Goal: Find contact information: Find contact information

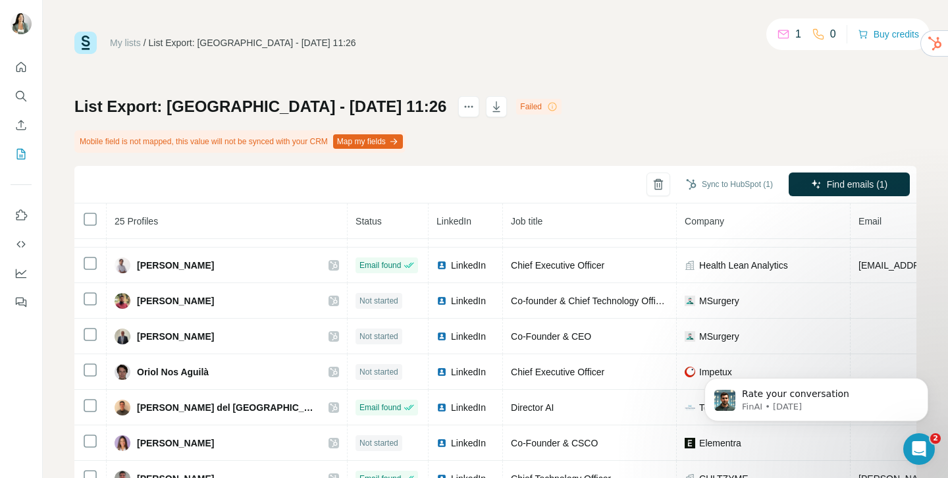
scroll to position [577, 0]
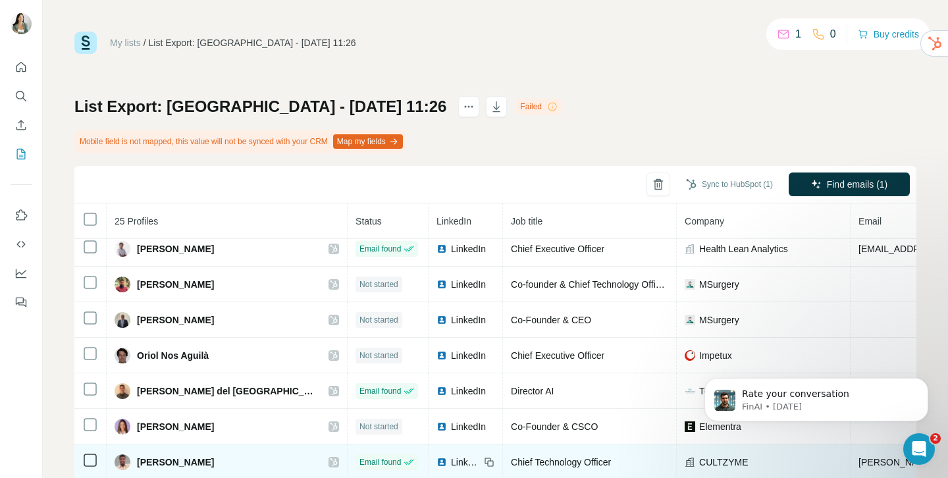
click at [98, 452] on td at bounding box center [90, 463] width 32 height 36
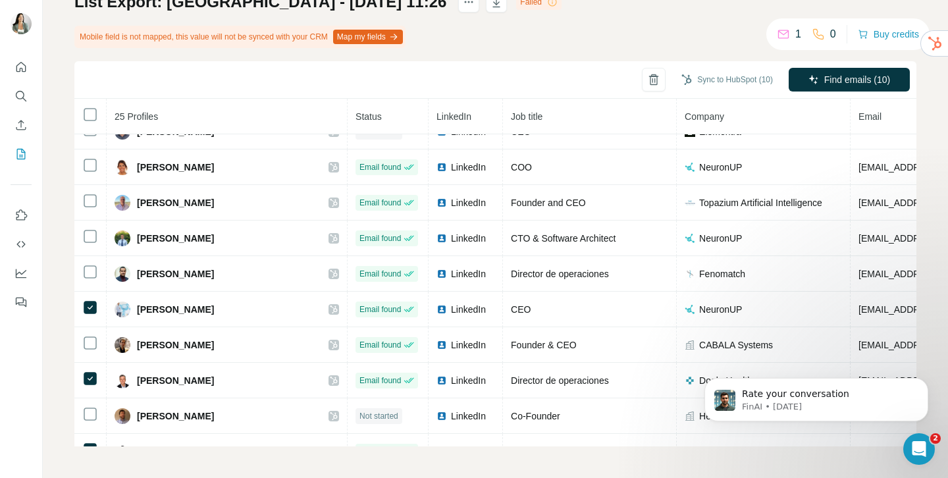
scroll to position [0, 0]
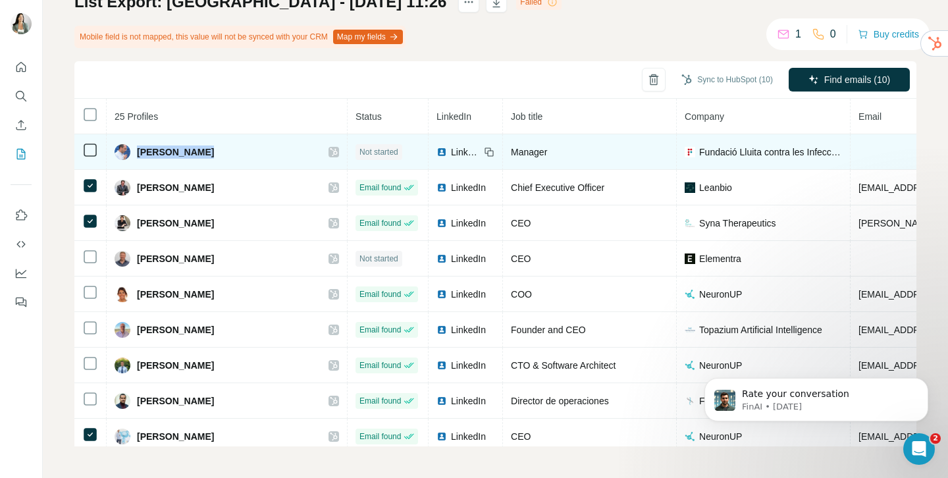
drag, startPoint x: 138, startPoint y: 151, endPoint x: 209, endPoint y: 153, distance: 71.1
click at [209, 153] on div "[PERSON_NAME]" at bounding box center [227, 152] width 225 height 16
copy span "[PERSON_NAME]"
click at [488, 151] on icon at bounding box center [491, 153] width 6 height 6
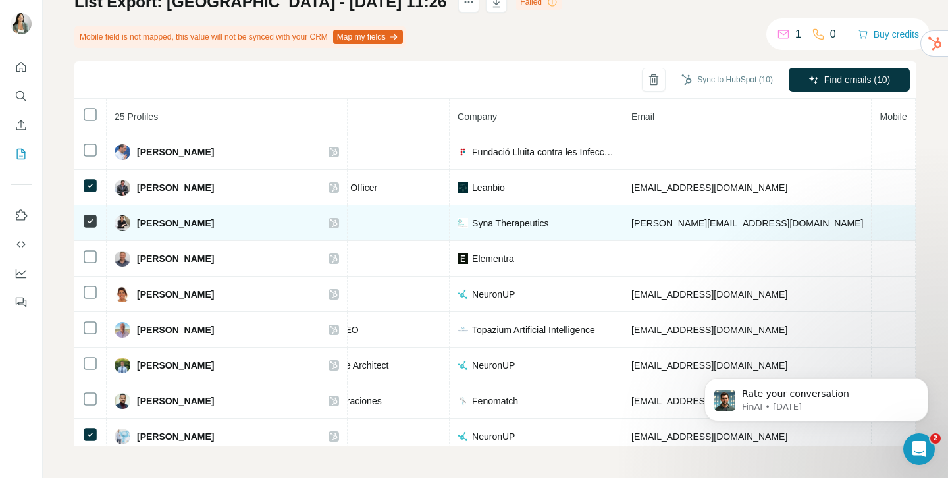
scroll to position [0, 229]
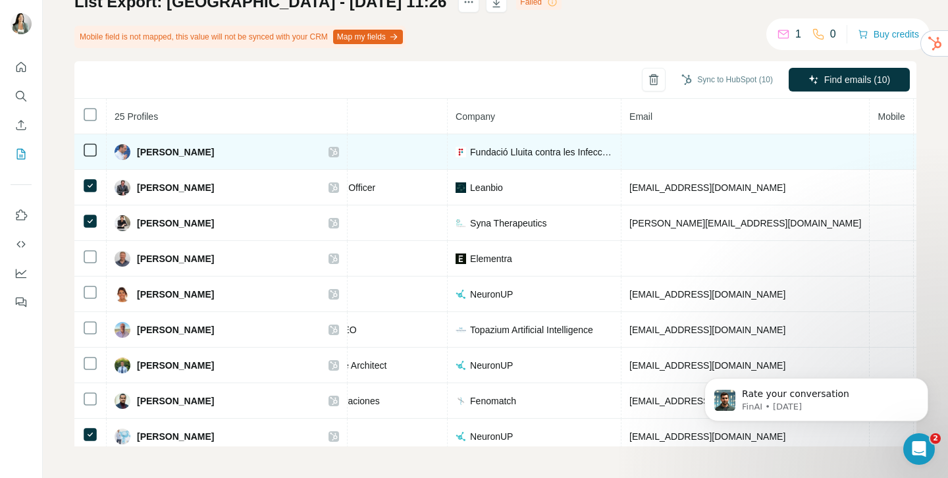
click at [470, 150] on span "Fundació Lluita contra les Infeccions" at bounding box center [541, 152] width 143 height 13
click at [448, 151] on td "Fundació Lluita contra les Infeccions" at bounding box center [535, 152] width 174 height 36
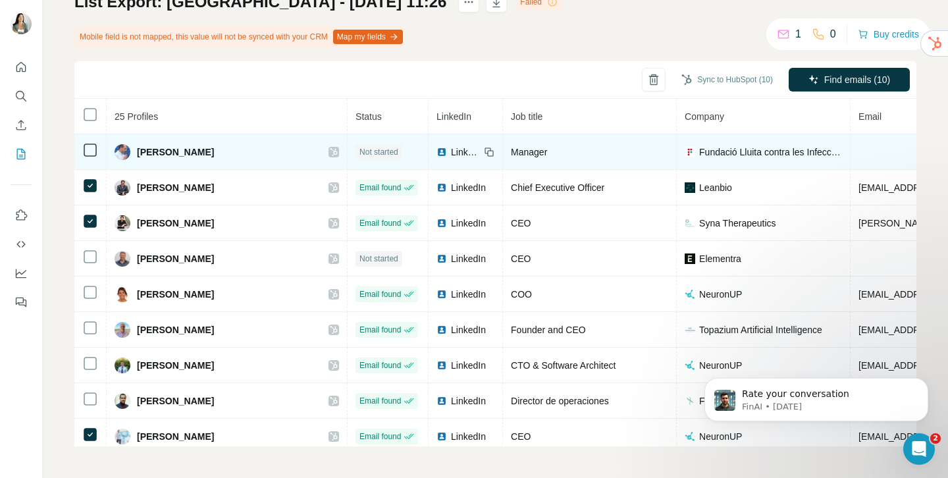
click at [451, 155] on span "LinkedIn" at bounding box center [465, 152] width 29 height 13
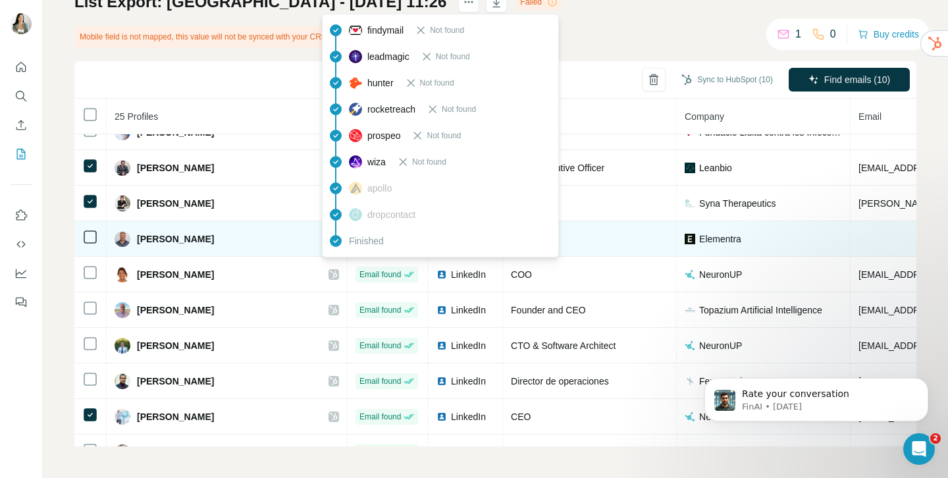
scroll to position [42, 0]
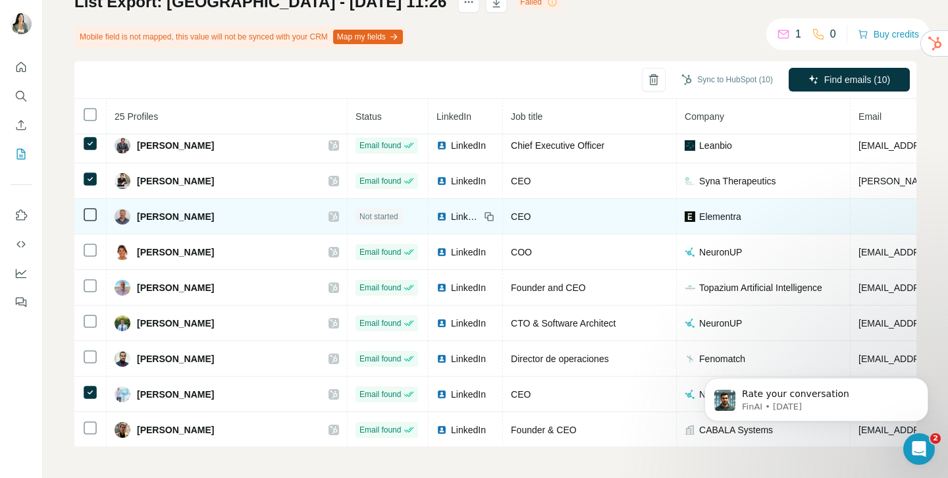
drag, startPoint x: 206, startPoint y: 221, endPoint x: 135, endPoint y: 217, distance: 71.2
click at [135, 217] on div "[PERSON_NAME]" at bounding box center [227, 217] width 225 height 16
copy span "[PERSON_NAME]"
click at [484, 218] on icon at bounding box center [489, 216] width 11 height 11
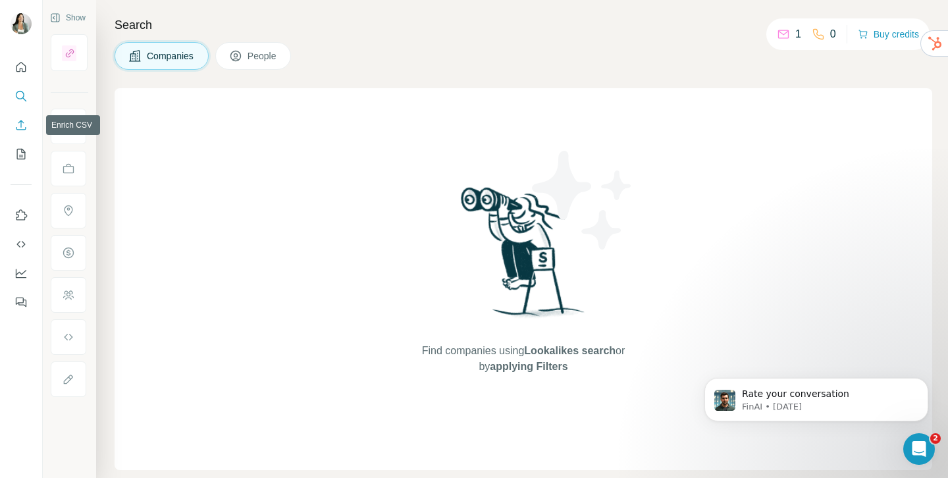
click at [23, 116] on button "Enrich CSV" at bounding box center [21, 125] width 21 height 24
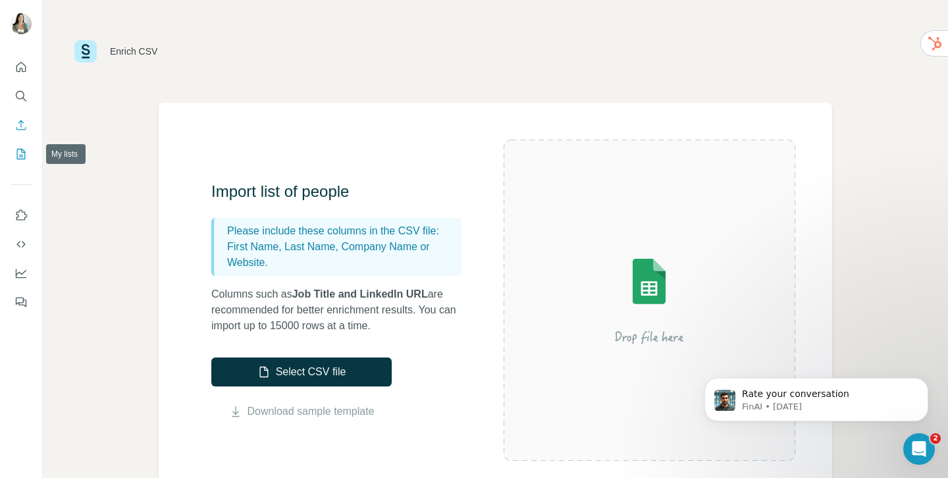
click at [24, 149] on icon "My lists" at bounding box center [20, 154] width 13 height 13
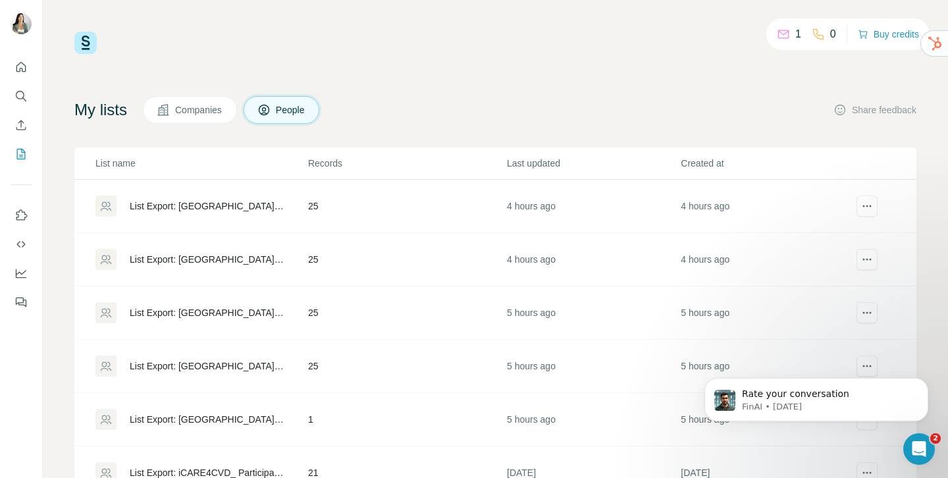
click at [189, 204] on div "List Export: [GEOGRAPHIC_DATA] - [DATE] 11:26" at bounding box center [208, 206] width 156 height 13
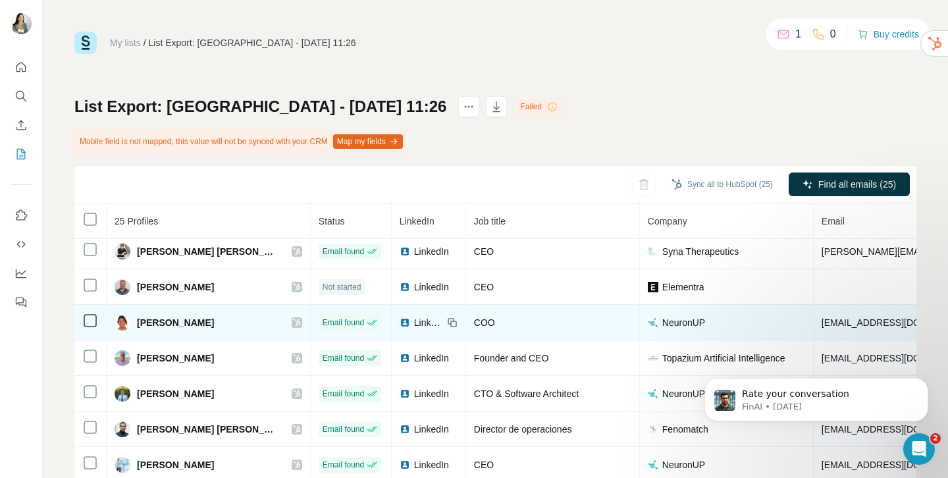
scroll to position [79, 0]
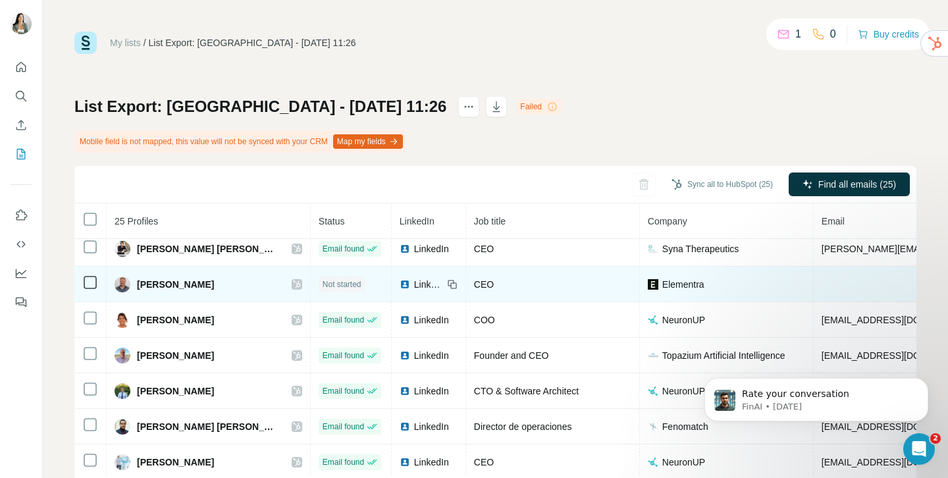
click at [447, 285] on icon at bounding box center [452, 284] width 11 height 11
drag, startPoint x: 681, startPoint y: 286, endPoint x: 623, endPoint y: 288, distance: 58.0
click at [648, 288] on div "Elementra" at bounding box center [726, 284] width 157 height 13
copy span "Elementra"
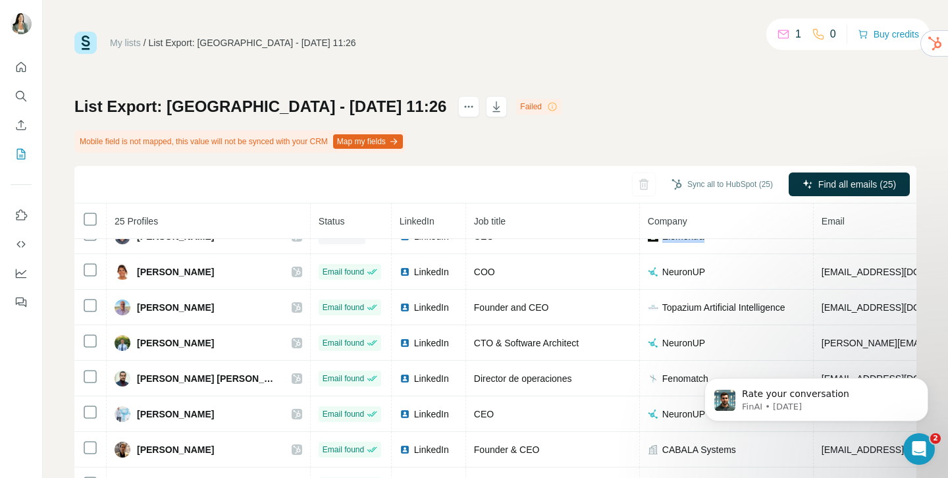
scroll to position [133, 0]
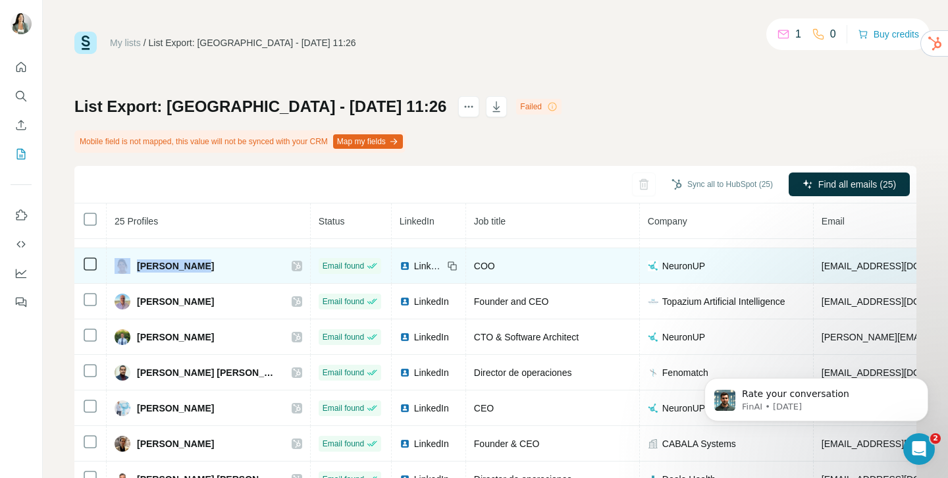
drag, startPoint x: 201, startPoint y: 268, endPoint x: 130, endPoint y: 267, distance: 71.1
click at [130, 267] on div "[PERSON_NAME]" at bounding box center [209, 266] width 188 height 16
copy div "[PERSON_NAME]"
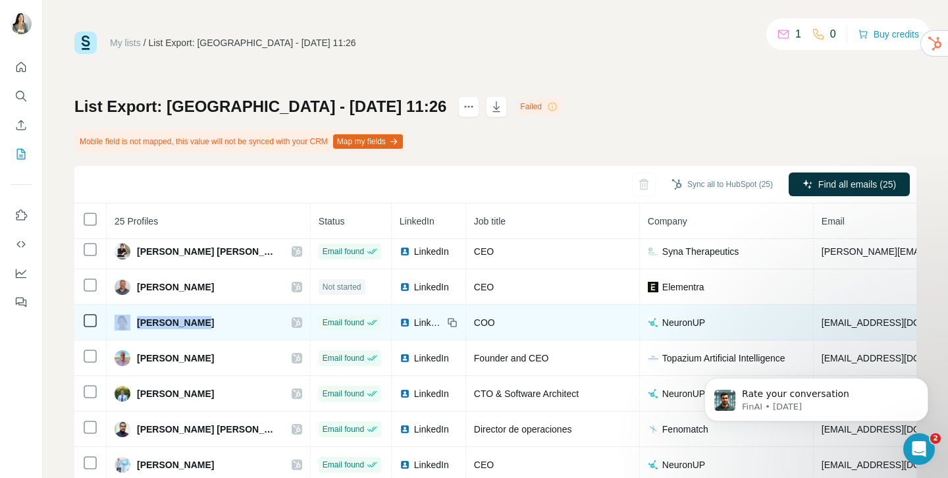
scroll to position [80, 0]
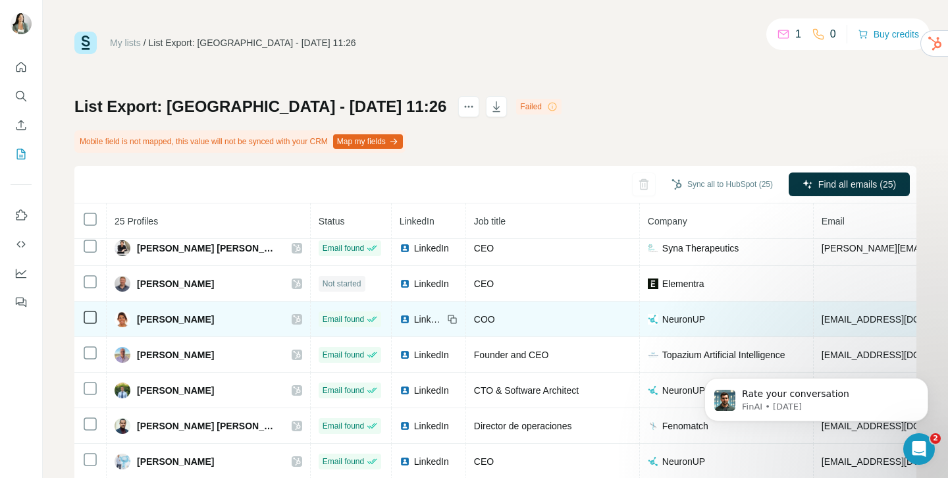
click at [450, 320] on icon at bounding box center [453, 320] width 6 height 6
drag, startPoint x: 674, startPoint y: 319, endPoint x: 624, endPoint y: 321, distance: 50.1
click at [648, 321] on div "NeuronUP" at bounding box center [726, 319] width 157 height 13
copy span "NeuronUP"
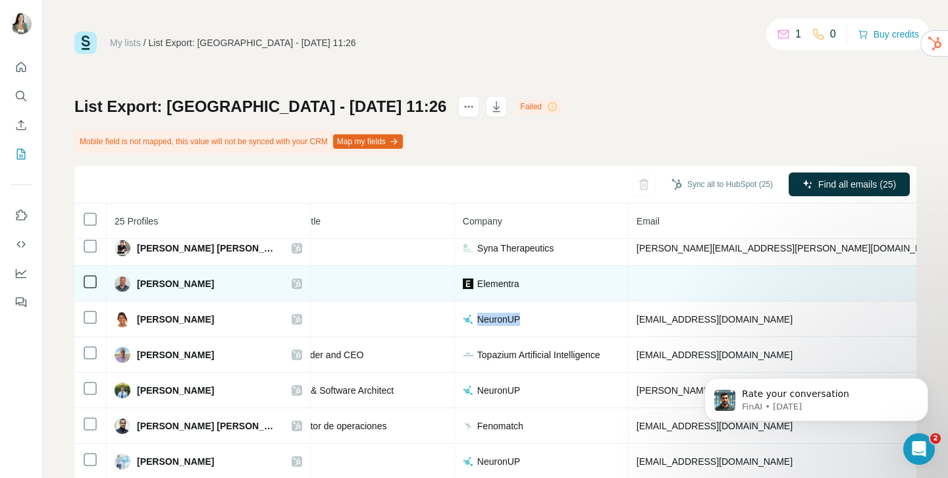
scroll to position [80, 225]
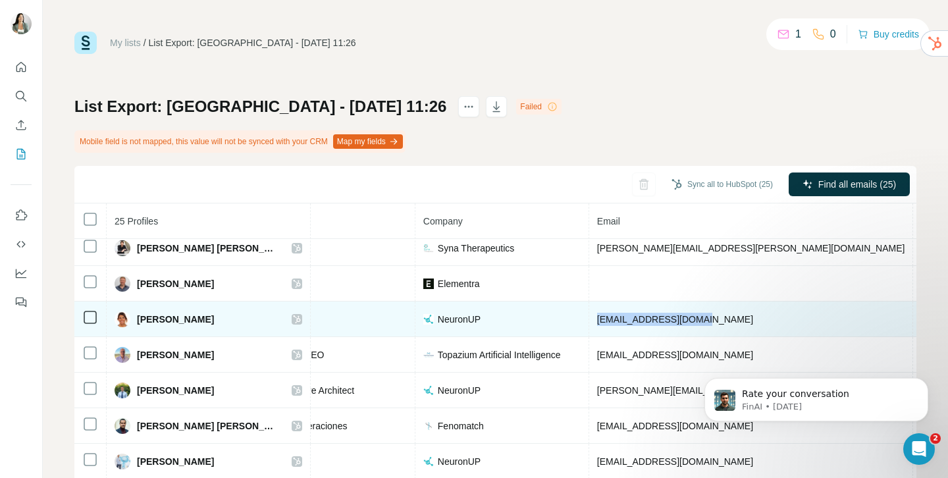
drag, startPoint x: 673, startPoint y: 317, endPoint x: 558, endPoint y: 321, distance: 114.7
click at [589, 321] on td "[EMAIL_ADDRESS][DOMAIN_NAME]" at bounding box center [751, 320] width 325 height 36
copy span "[EMAIL_ADDRESS][DOMAIN_NAME]"
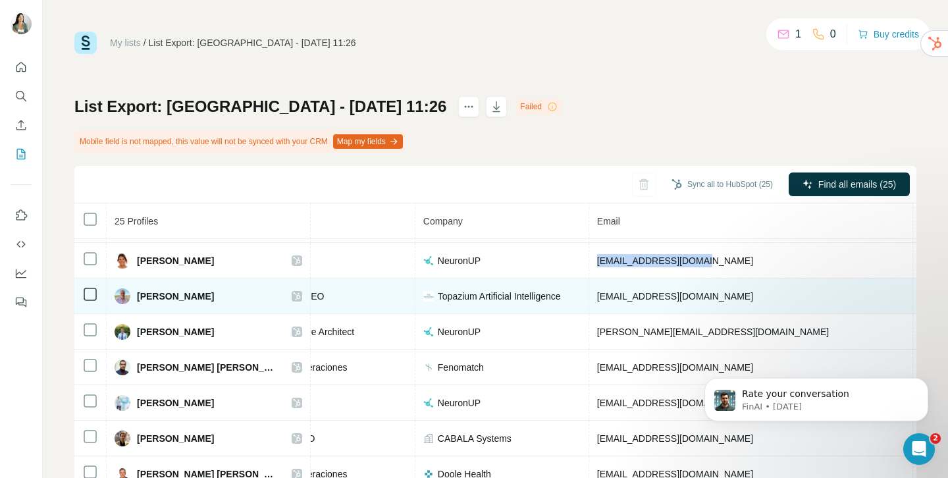
scroll to position [139, 225]
drag, startPoint x: 135, startPoint y: 296, endPoint x: 232, endPoint y: 304, distance: 97.1
click at [232, 304] on td "[PERSON_NAME]" at bounding box center [209, 296] width 204 height 36
copy span "[PERSON_NAME]"
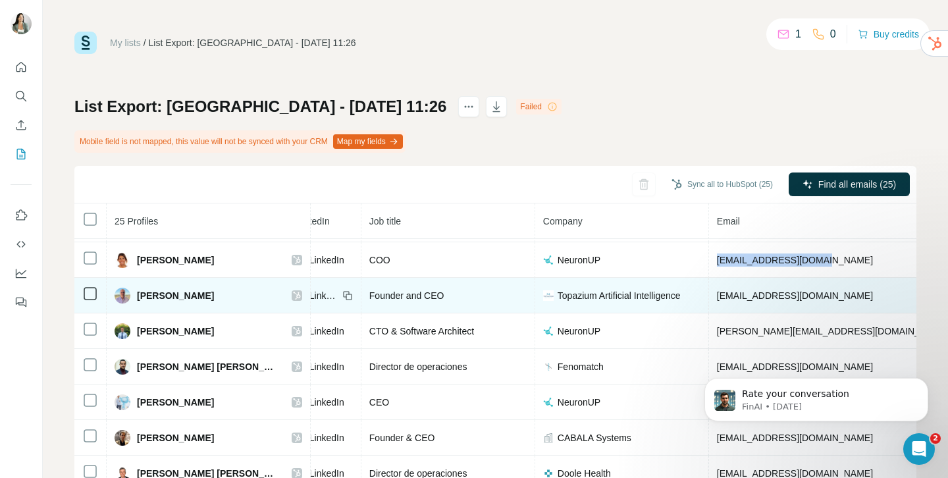
scroll to position [139, 0]
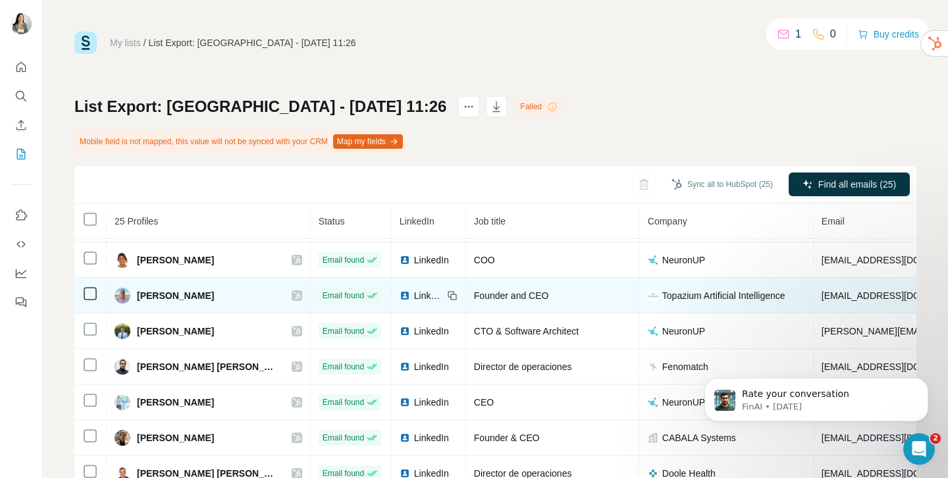
click at [447, 296] on icon at bounding box center [452, 295] width 11 height 11
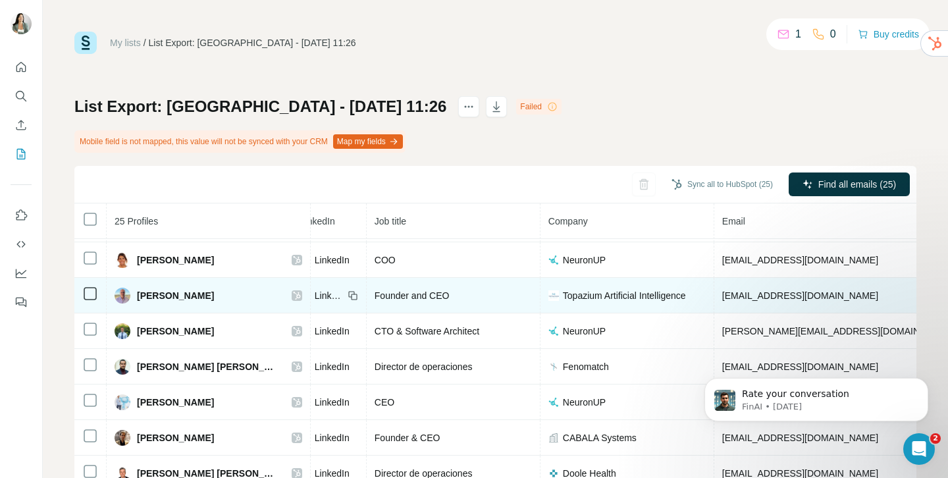
scroll to position [139, 141]
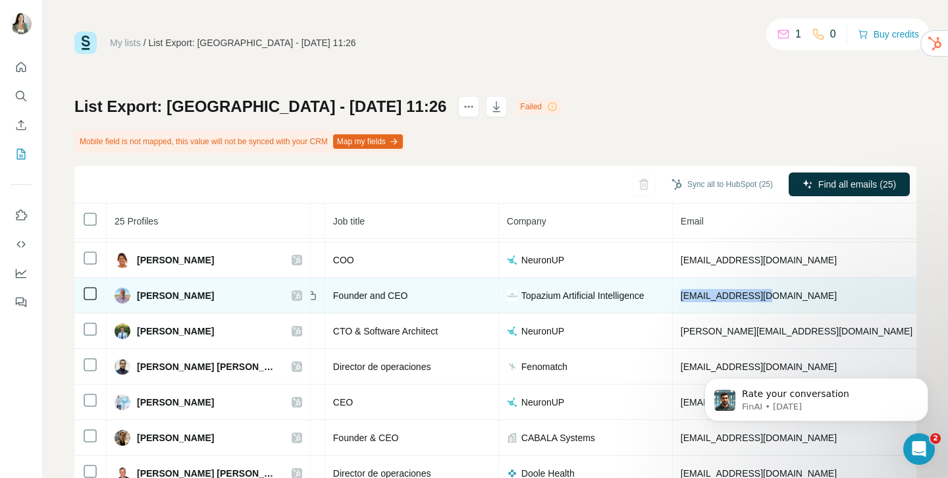
drag, startPoint x: 732, startPoint y: 298, endPoint x: 639, endPoint y: 297, distance: 93.5
click at [673, 297] on td "[EMAIL_ADDRESS][DOMAIN_NAME]" at bounding box center [835, 296] width 325 height 36
copy span "[EMAIL_ADDRESS][DOMAIN_NAME]"
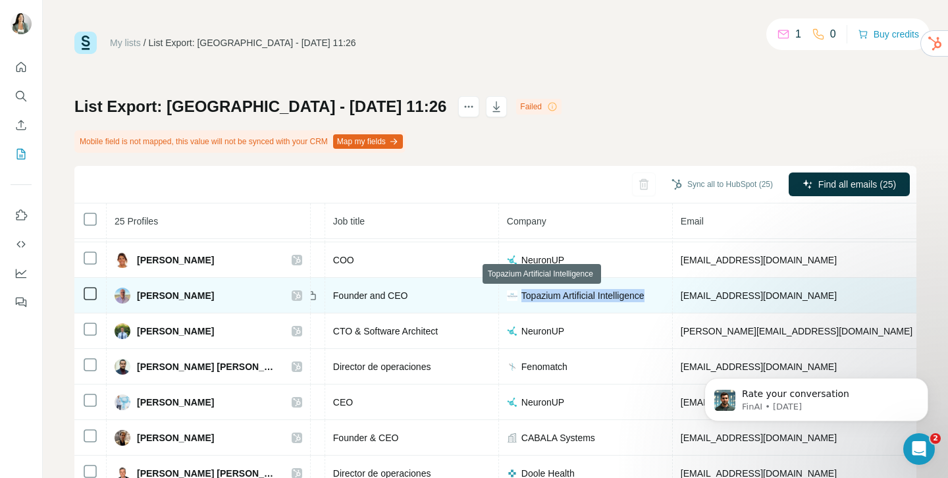
drag, startPoint x: 616, startPoint y: 296, endPoint x: 483, endPoint y: 294, distance: 132.4
click at [507, 294] on div "Topazium Artificial Intelligence" at bounding box center [585, 295] width 157 height 13
copy span "Topazium Artificial Intelligence"
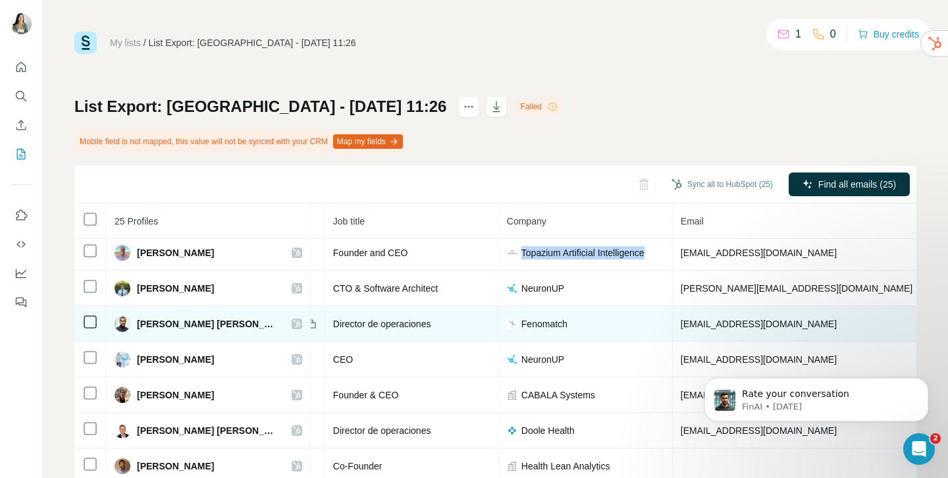
scroll to position [213, 141]
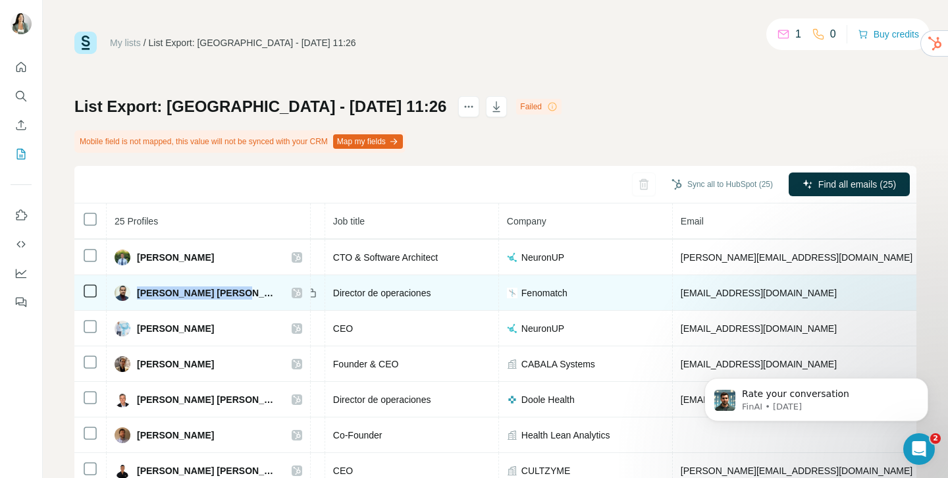
drag, startPoint x: 136, startPoint y: 293, endPoint x: 231, endPoint y: 292, distance: 94.2
click at [231, 292] on span "[PERSON_NAME] [PERSON_NAME]" at bounding box center [208, 292] width 142 height 13
copy span "[PERSON_NAME] [PERSON_NAME]"
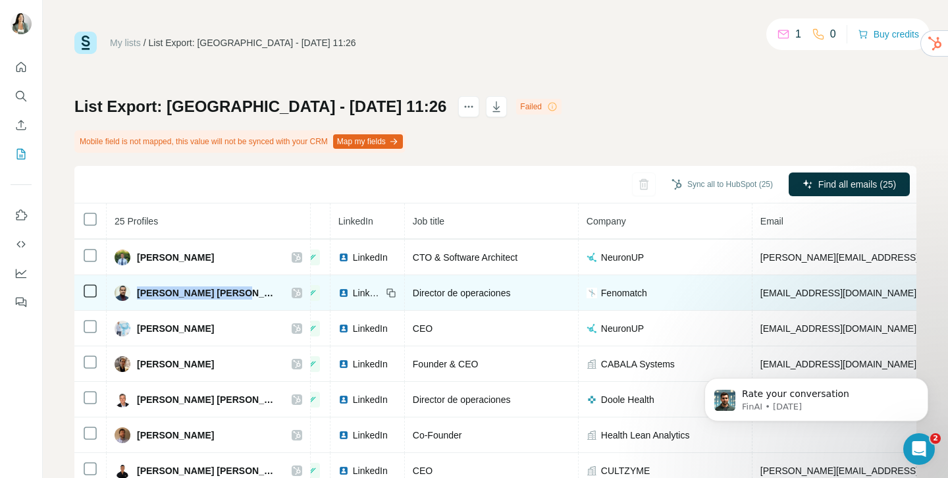
scroll to position [213, 0]
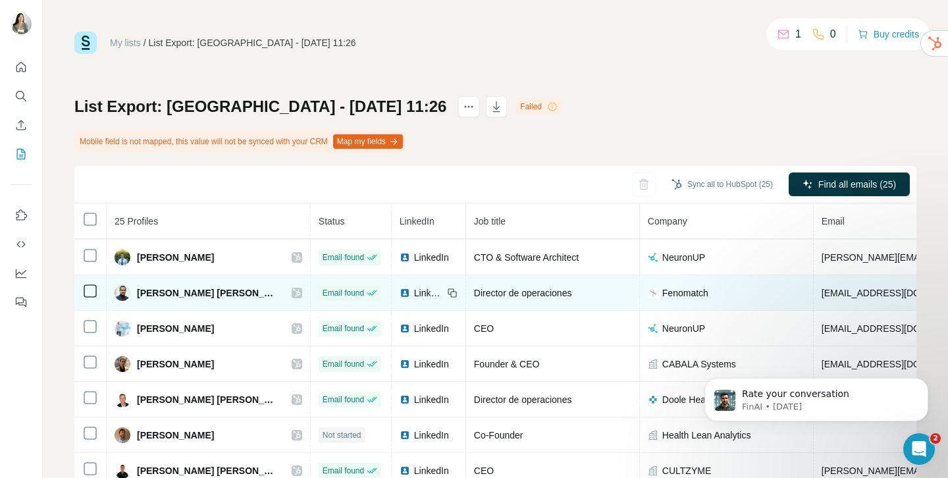
click at [450, 296] on icon at bounding box center [453, 294] width 6 height 6
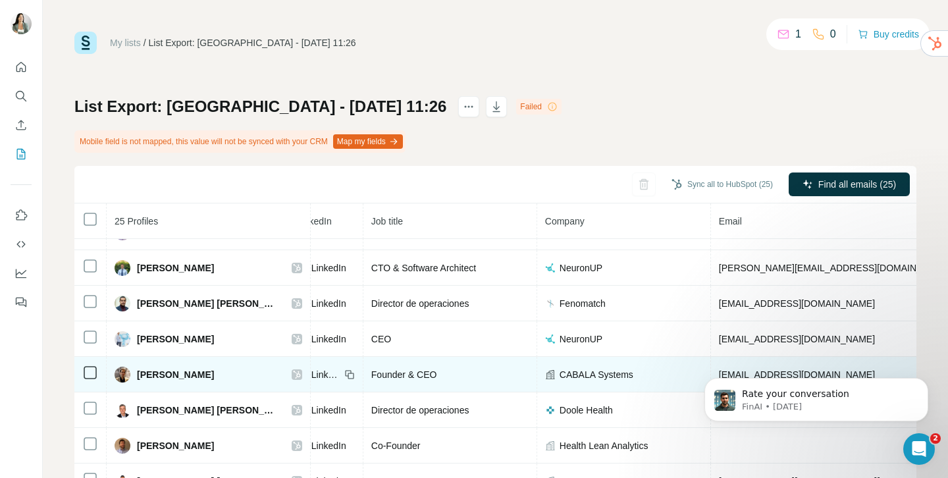
scroll to position [202, 135]
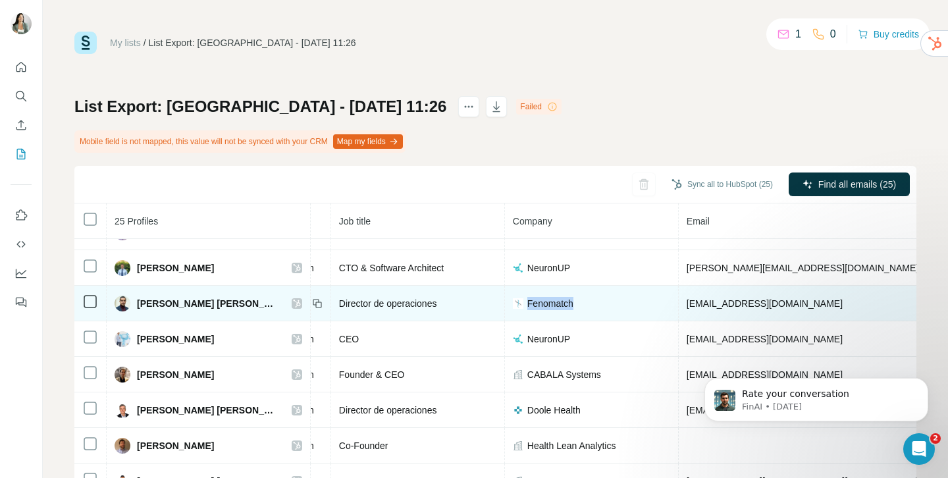
drag, startPoint x: 560, startPoint y: 310, endPoint x: 486, endPoint y: 308, distance: 73.8
click at [513, 308] on div "Fenomatch" at bounding box center [591, 303] width 157 height 13
copy span "Fenomatch"
drag, startPoint x: 412, startPoint y: 306, endPoint x: 298, endPoint y: 305, distance: 114.6
click at [331, 305] on td "Director de operaciones" at bounding box center [418, 304] width 174 height 36
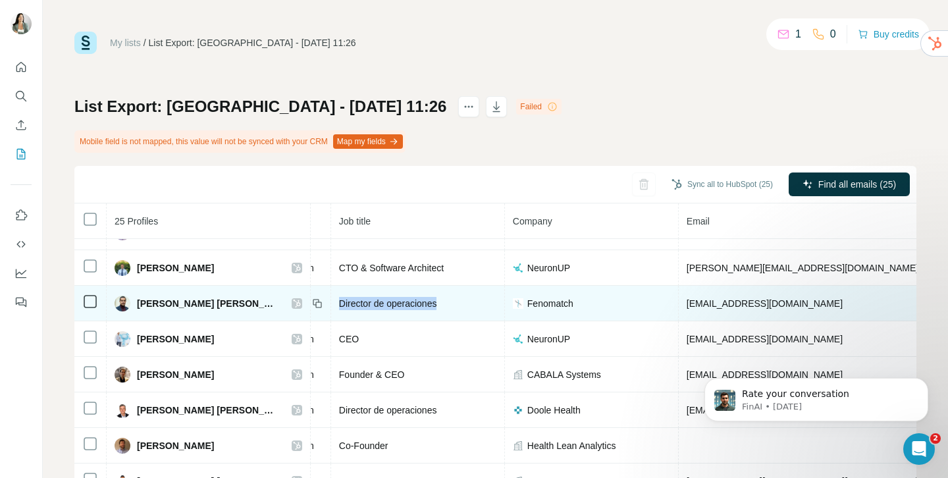
copy span "Director de operaciones"
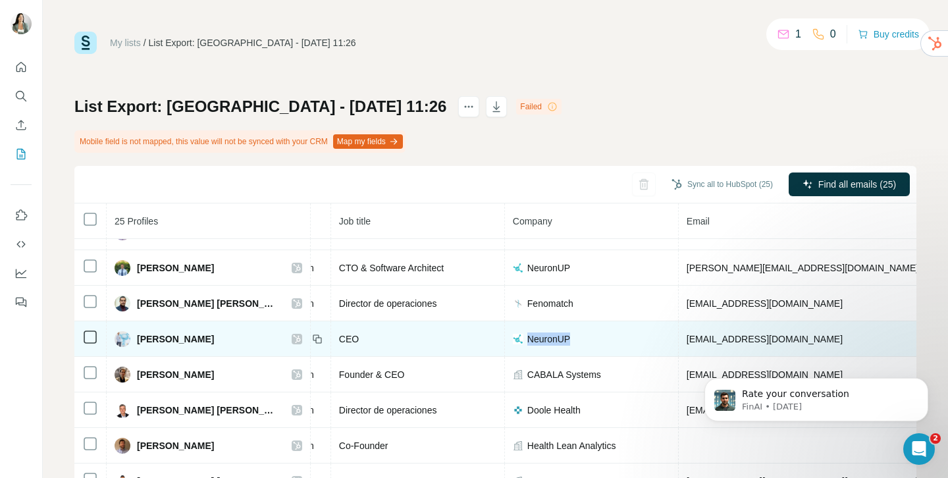
drag, startPoint x: 547, startPoint y: 339, endPoint x: 489, endPoint y: 337, distance: 58.0
click at [513, 337] on div "NeuronUP" at bounding box center [591, 339] width 157 height 13
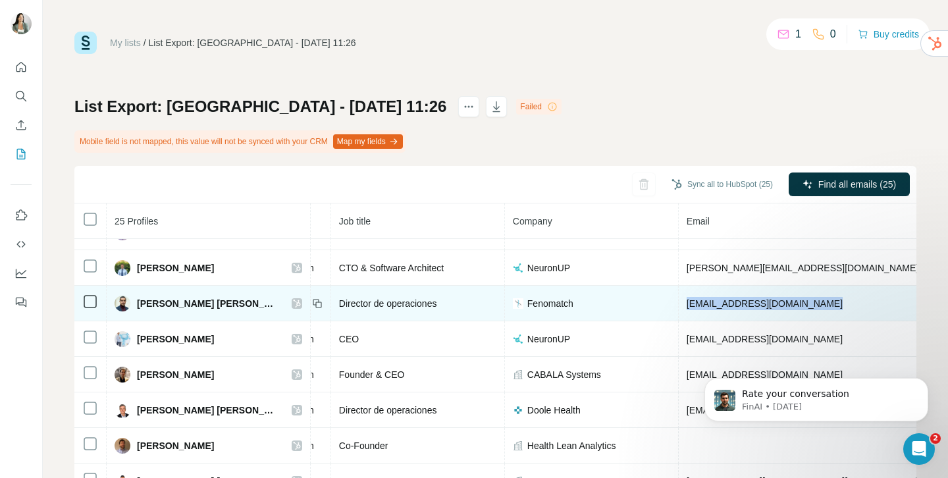
drag, startPoint x: 648, startPoint y: 303, endPoint x: 786, endPoint y: 304, distance: 137.6
click at [786, 304] on td "[EMAIL_ADDRESS][DOMAIN_NAME]" at bounding box center [841, 304] width 325 height 36
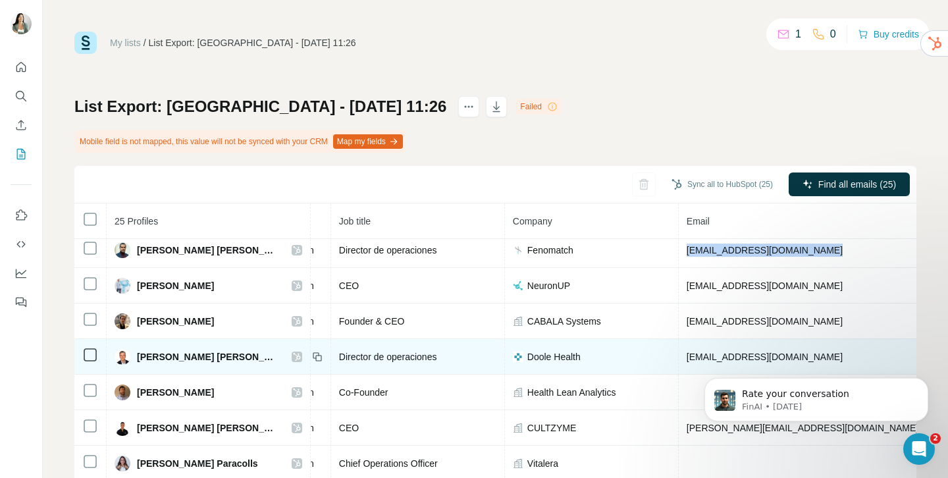
scroll to position [256, 0]
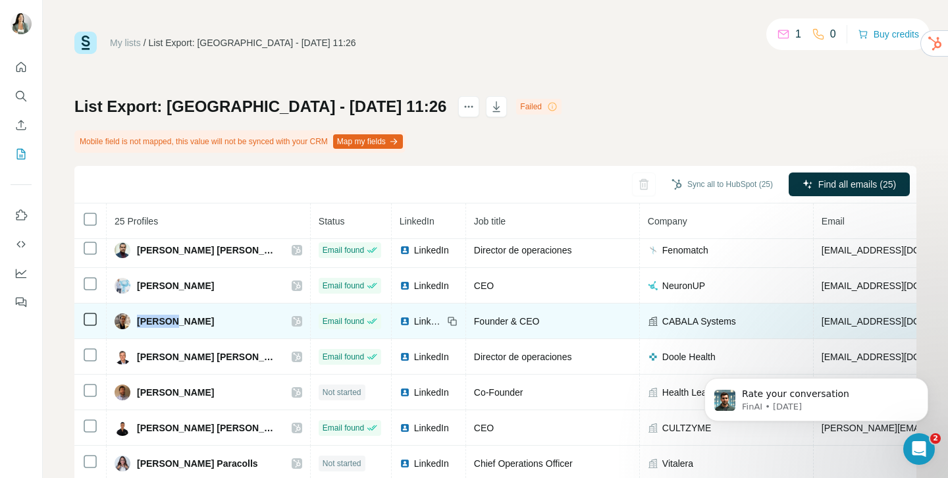
drag, startPoint x: 137, startPoint y: 321, endPoint x: 191, endPoint y: 320, distance: 54.0
click at [191, 320] on div "[PERSON_NAME]" at bounding box center [209, 321] width 188 height 16
click at [418, 321] on td "LinkedIn" at bounding box center [429, 322] width 74 height 36
click at [447, 321] on icon at bounding box center [452, 321] width 11 height 11
drag, startPoint x: 711, startPoint y: 319, endPoint x: 624, endPoint y: 319, distance: 86.9
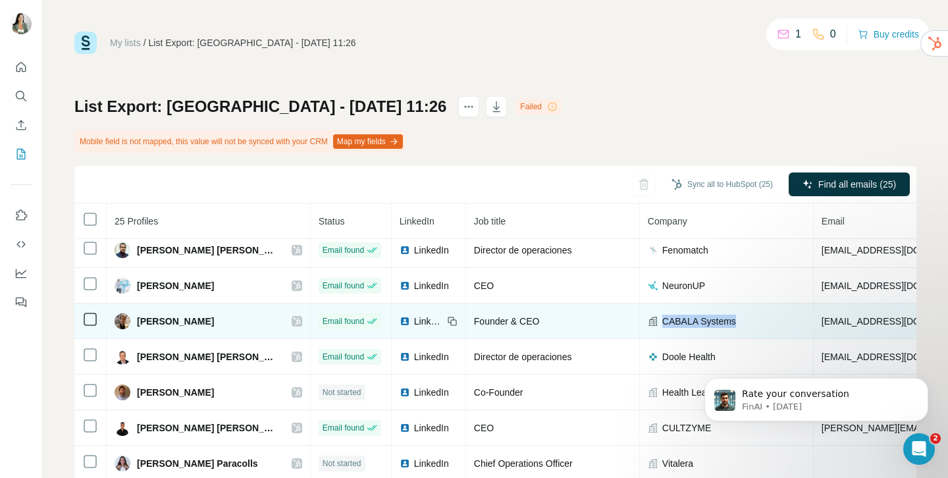
click at [648, 319] on div "CABALA Systems" at bounding box center [726, 321] width 157 height 13
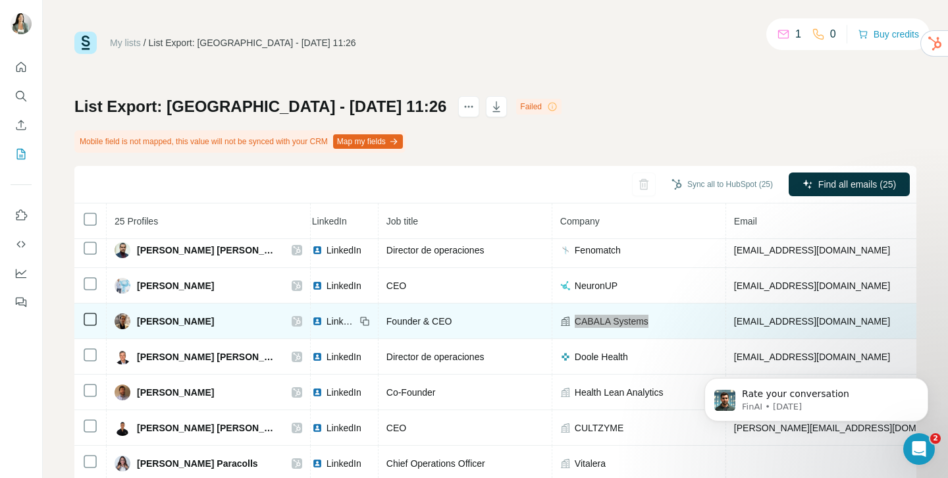
scroll to position [256, 126]
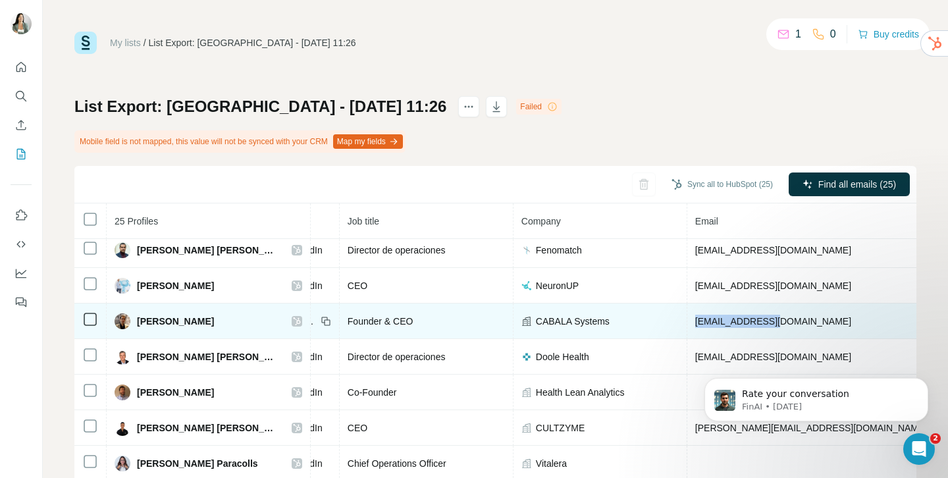
drag, startPoint x: 749, startPoint y: 322, endPoint x: 655, endPoint y: 323, distance: 94.8
click at [688, 323] on td "[EMAIL_ADDRESS][DOMAIN_NAME]" at bounding box center [850, 322] width 325 height 36
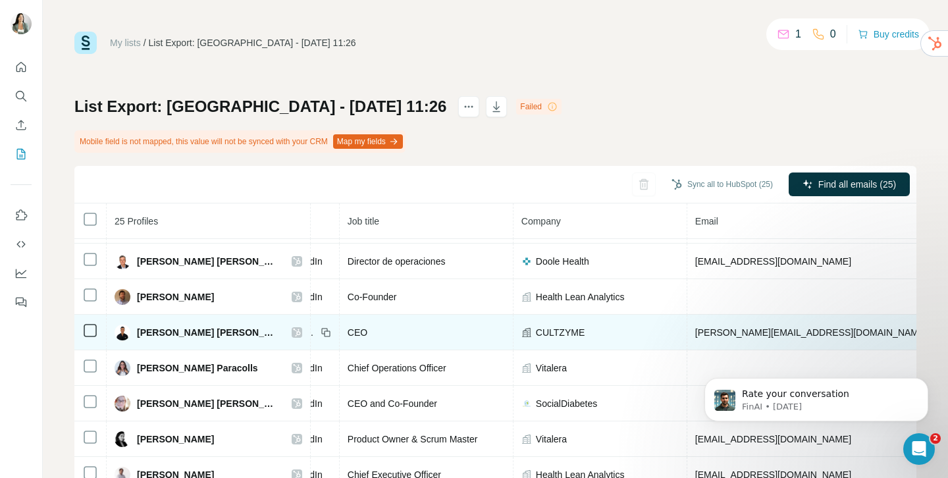
scroll to position [349, 126]
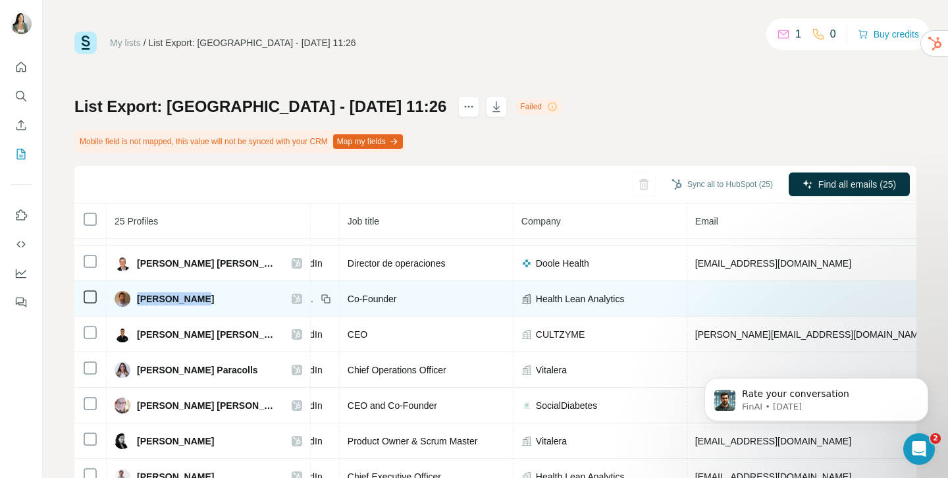
drag, startPoint x: 137, startPoint y: 299, endPoint x: 197, endPoint y: 299, distance: 59.9
click at [197, 299] on div "[PERSON_NAME]" at bounding box center [209, 299] width 188 height 16
drag, startPoint x: 373, startPoint y: 297, endPoint x: 308, endPoint y: 302, distance: 64.8
click at [348, 302] on div "Co-Founder" at bounding box center [426, 298] width 157 height 13
drag, startPoint x: 611, startPoint y: 295, endPoint x: 495, endPoint y: 302, distance: 116.1
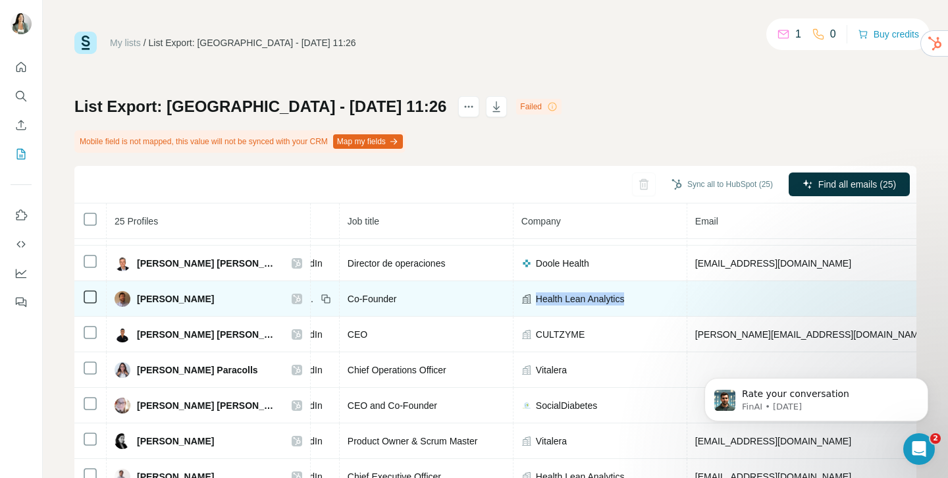
click at [522, 302] on div "Health Lean Analytics" at bounding box center [600, 298] width 157 height 13
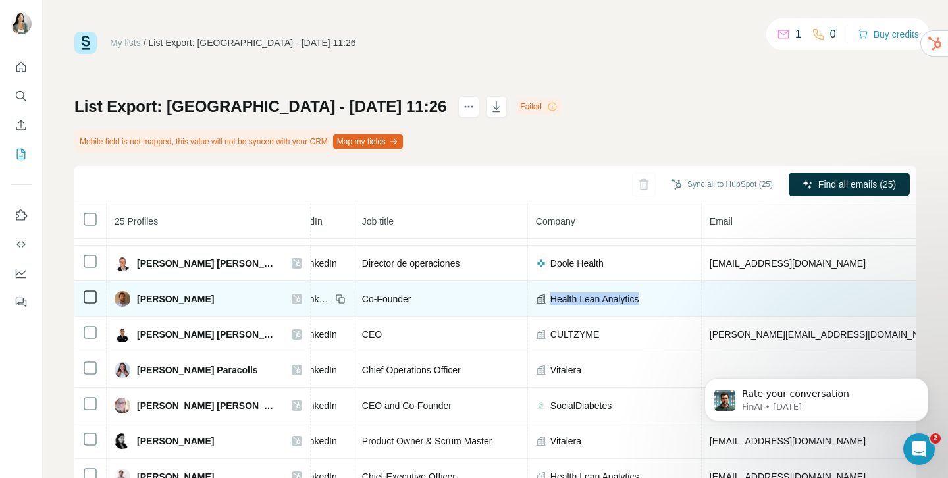
scroll to position [349, 0]
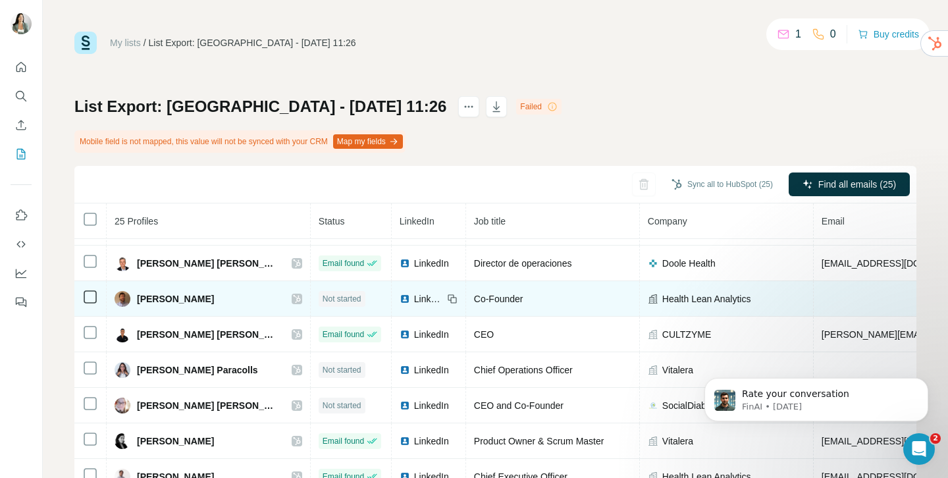
click at [447, 302] on icon at bounding box center [452, 299] width 11 height 11
click at [447, 296] on icon at bounding box center [452, 299] width 11 height 11
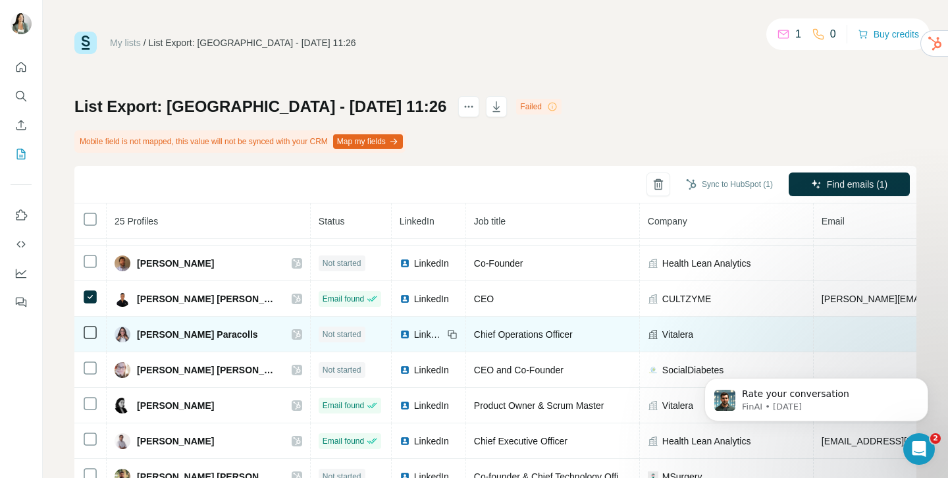
scroll to position [399, 0]
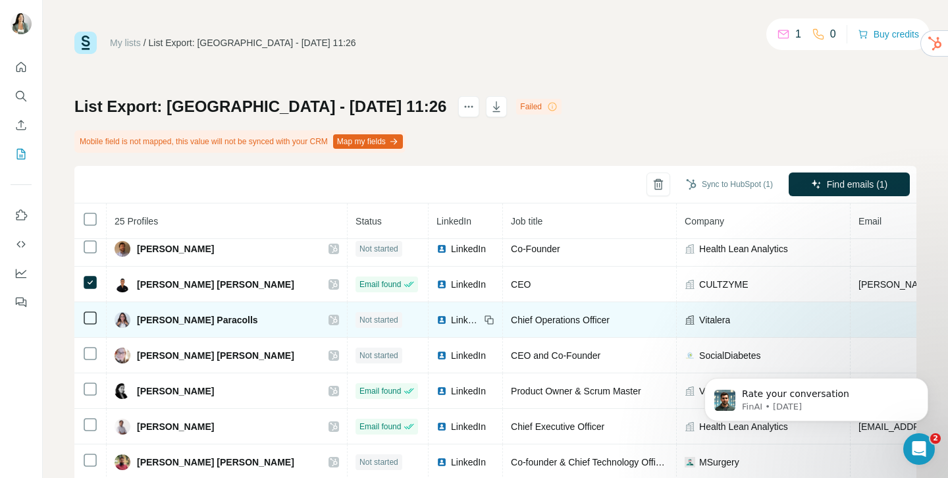
drag, startPoint x: 139, startPoint y: 320, endPoint x: 242, endPoint y: 321, distance: 103.4
click at [242, 321] on div "[PERSON_NAME] Paracolls" at bounding box center [227, 320] width 225 height 16
click at [461, 319] on td "LinkedIn" at bounding box center [466, 320] width 74 height 36
click at [484, 319] on icon at bounding box center [489, 320] width 11 height 11
drag, startPoint x: 584, startPoint y: 325, endPoint x: 477, endPoint y: 320, distance: 106.8
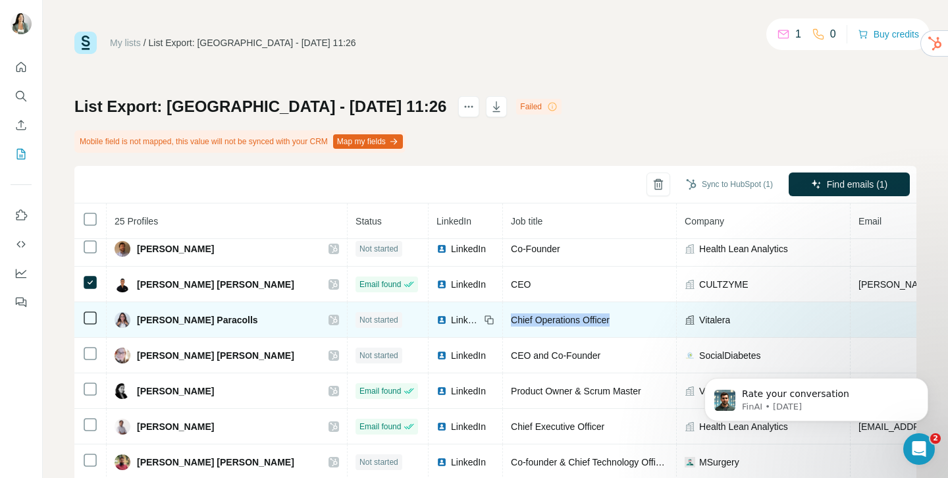
click at [503, 320] on td "Chief Operations Officer" at bounding box center [590, 320] width 174 height 36
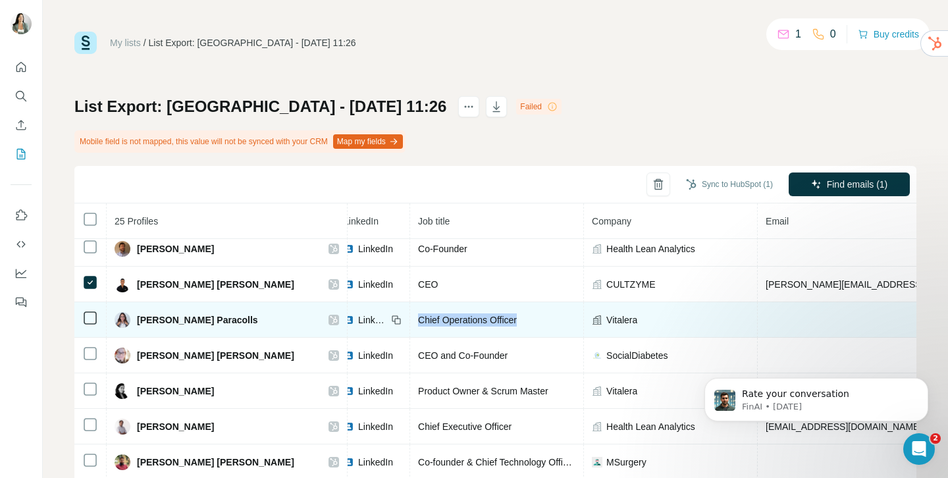
scroll to position [399, 124]
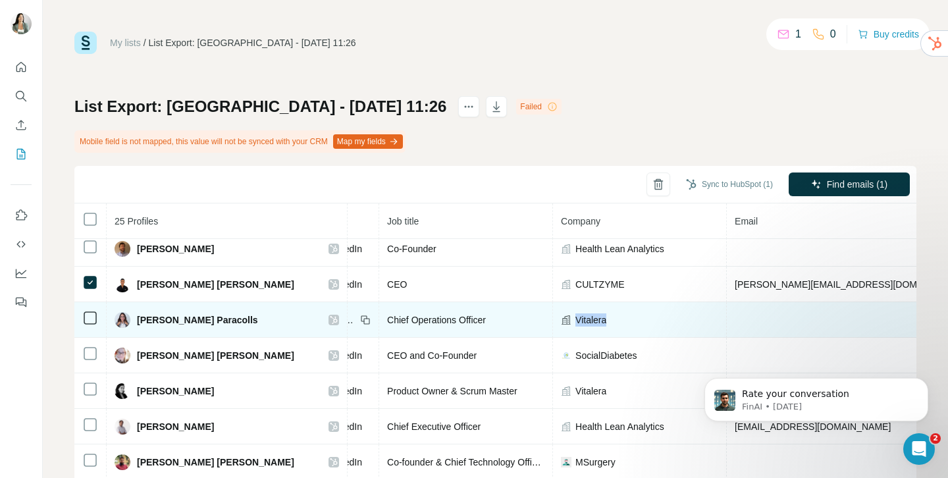
drag, startPoint x: 588, startPoint y: 321, endPoint x: 541, endPoint y: 321, distance: 46.8
click at [561, 321] on div "Vitalera" at bounding box center [639, 319] width 157 height 13
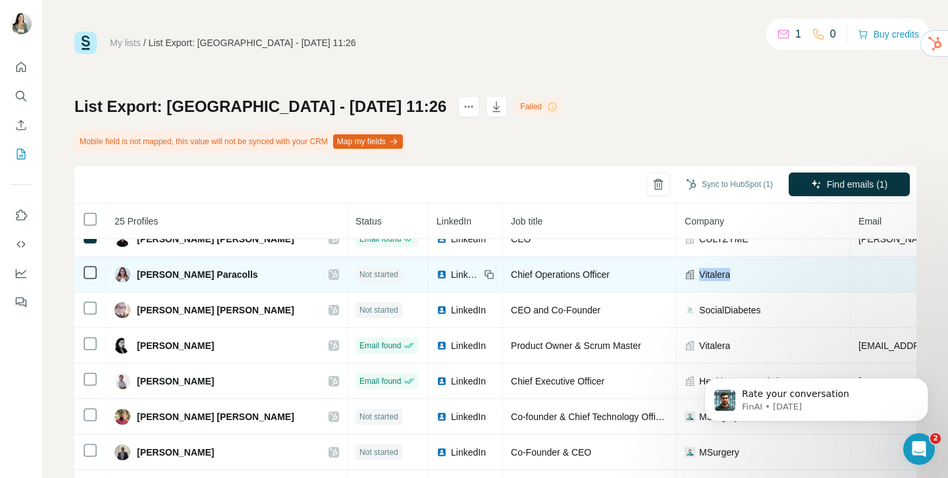
scroll to position [452, 0]
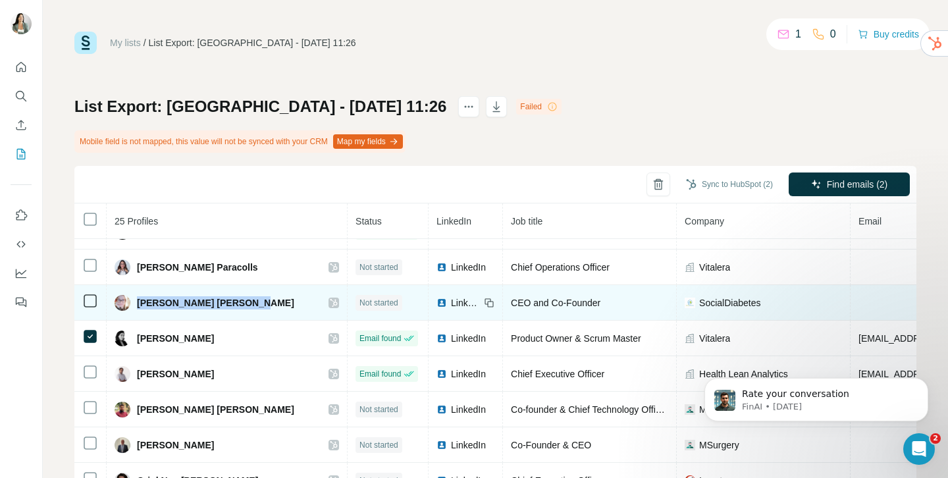
drag, startPoint x: 252, startPoint y: 303, endPoint x: 134, endPoint y: 304, distance: 118.6
click at [134, 304] on div "[PERSON_NAME] [PERSON_NAME]" at bounding box center [227, 303] width 225 height 16
click at [484, 302] on icon at bounding box center [489, 303] width 11 height 11
drag, startPoint x: 587, startPoint y: 303, endPoint x: 477, endPoint y: 306, distance: 110.0
click at [511, 306] on div "CEO and Co-Founder" at bounding box center [589, 302] width 157 height 13
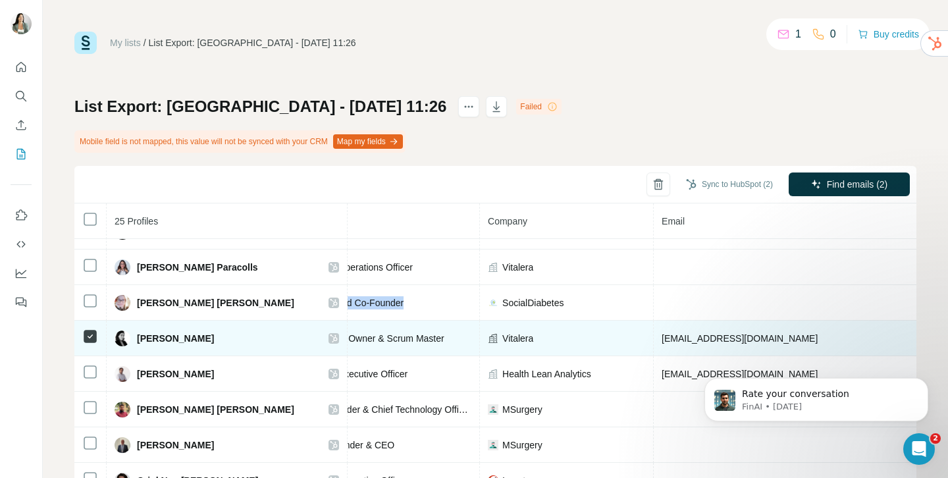
scroll to position [452, 218]
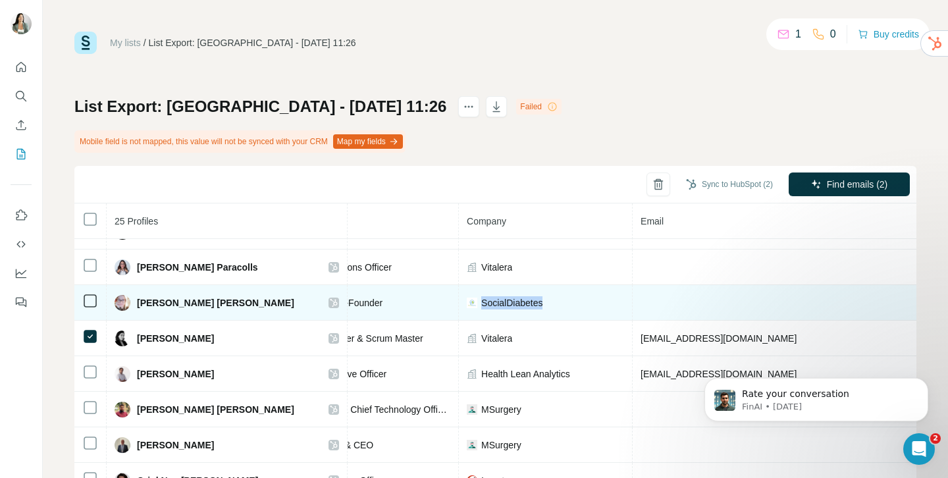
drag, startPoint x: 516, startPoint y: 295, endPoint x: 517, endPoint y: 306, distance: 11.3
click at [517, 306] on td "SocialDiabetes" at bounding box center [546, 303] width 174 height 36
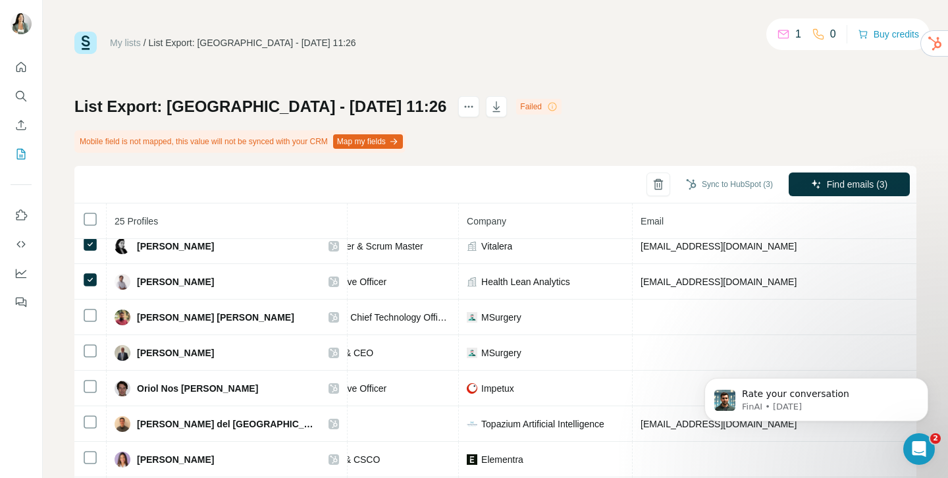
scroll to position [577, 218]
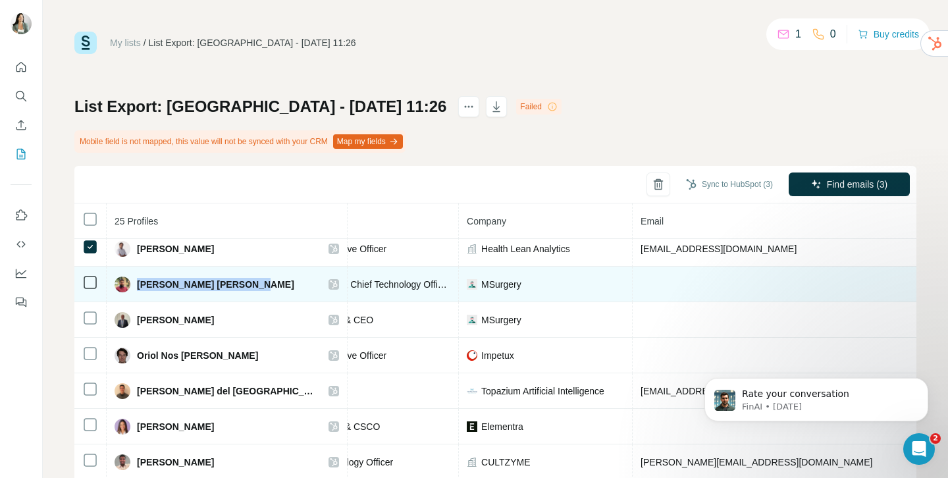
drag, startPoint x: 253, startPoint y: 285, endPoint x: 140, endPoint y: 285, distance: 113.3
click at [140, 285] on div "[PERSON_NAME] [PERSON_NAME]" at bounding box center [227, 285] width 225 height 16
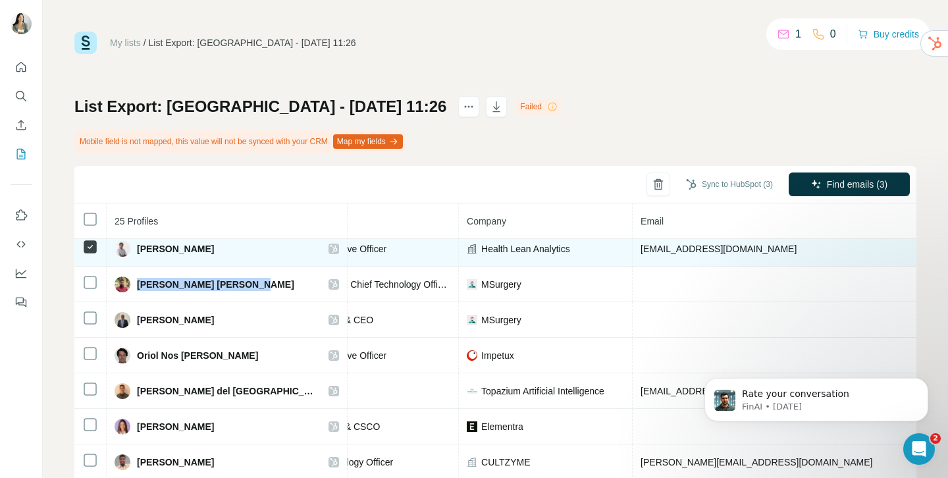
scroll to position [577, 0]
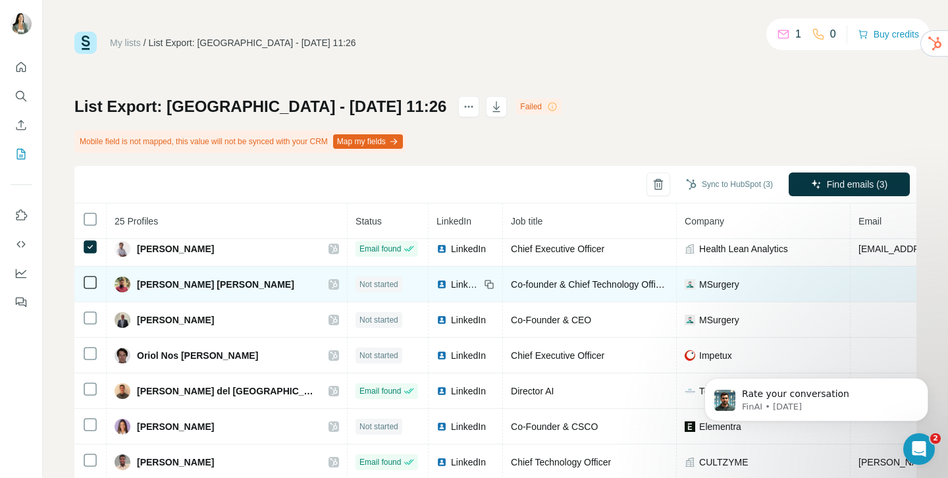
click at [484, 284] on icon at bounding box center [489, 284] width 11 height 11
drag, startPoint x: 477, startPoint y: 283, endPoint x: 536, endPoint y: 283, distance: 58.6
click at [536, 283] on span "Co-founder & Chief Technology Officer (CTO)" at bounding box center [604, 284] width 186 height 11
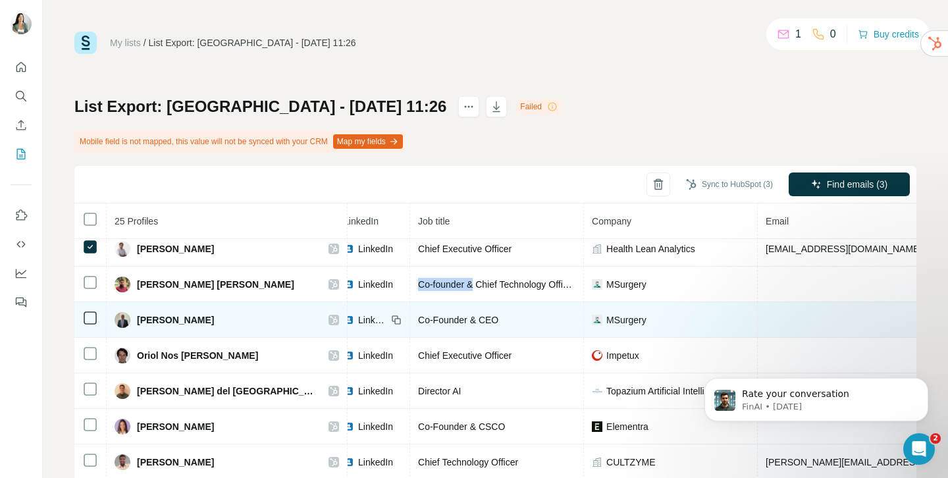
scroll to position [577, 112]
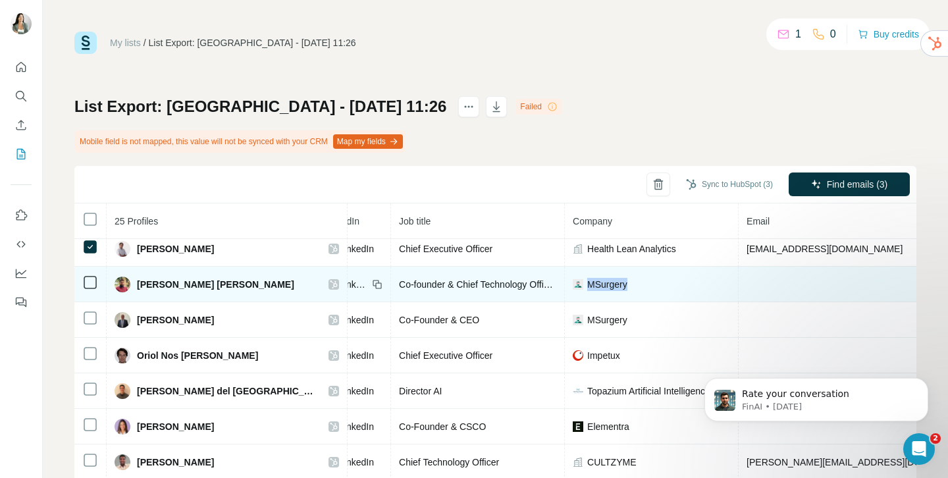
drag, startPoint x: 615, startPoint y: 279, endPoint x: 555, endPoint y: 285, distance: 60.2
click at [573, 285] on div "MSurgery" at bounding box center [651, 284] width 157 height 13
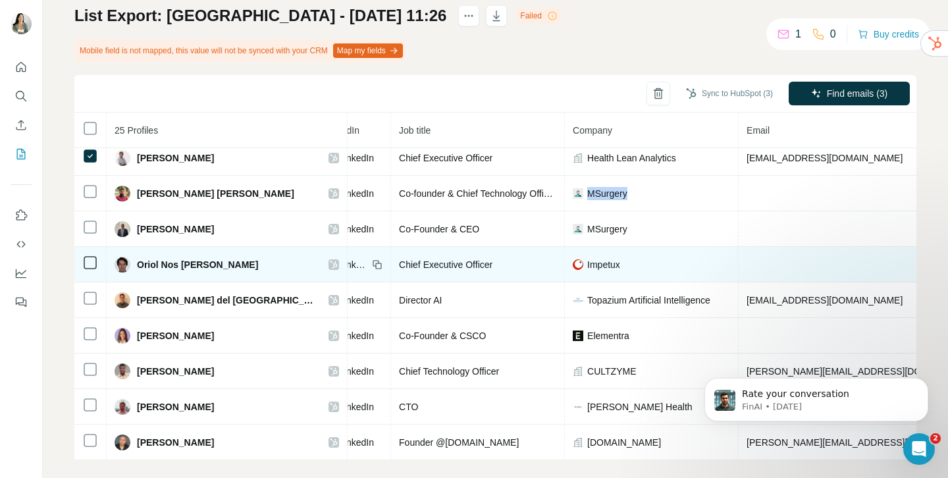
scroll to position [105, 0]
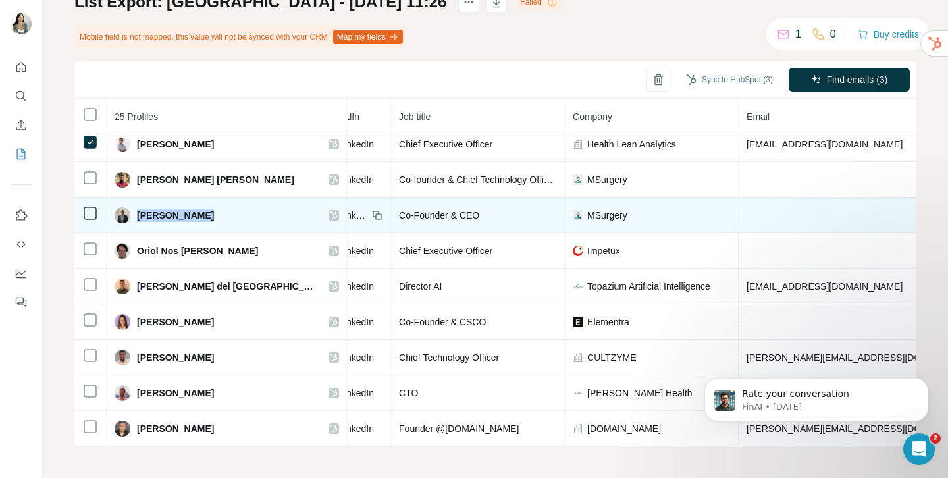
drag, startPoint x: 137, startPoint y: 216, endPoint x: 205, endPoint y: 218, distance: 67.9
click at [205, 218] on div "[PERSON_NAME]" at bounding box center [227, 215] width 225 height 16
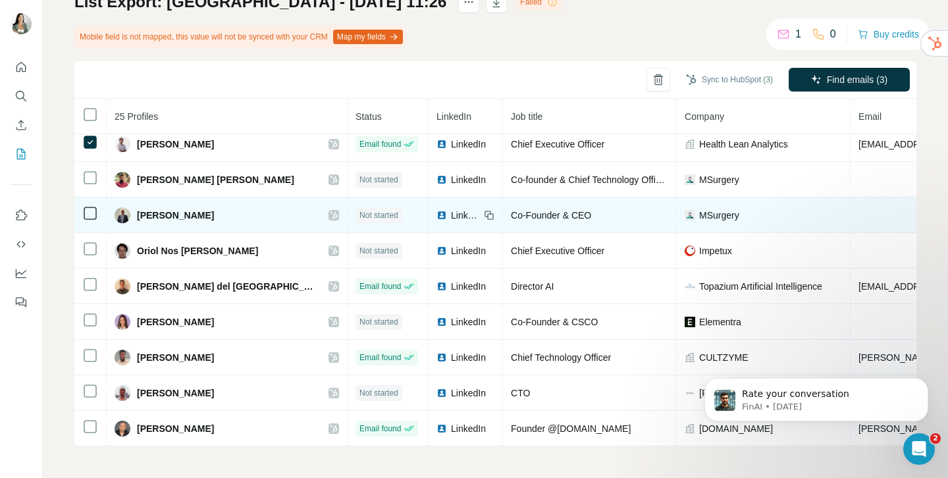
click at [484, 216] on icon at bounding box center [489, 215] width 11 height 11
click at [484, 215] on icon at bounding box center [489, 215] width 11 height 11
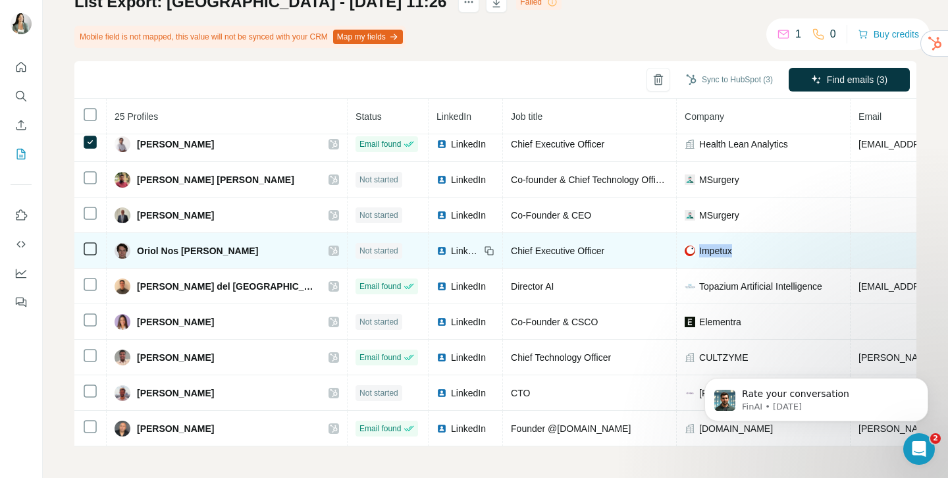
drag, startPoint x: 740, startPoint y: 259, endPoint x: 667, endPoint y: 248, distance: 74.6
click at [677, 248] on td "Impetux" at bounding box center [764, 251] width 174 height 36
drag, startPoint x: 218, startPoint y: 252, endPoint x: 139, endPoint y: 250, distance: 79.1
click at [139, 250] on div "Oriol Nos [PERSON_NAME]" at bounding box center [227, 251] width 225 height 16
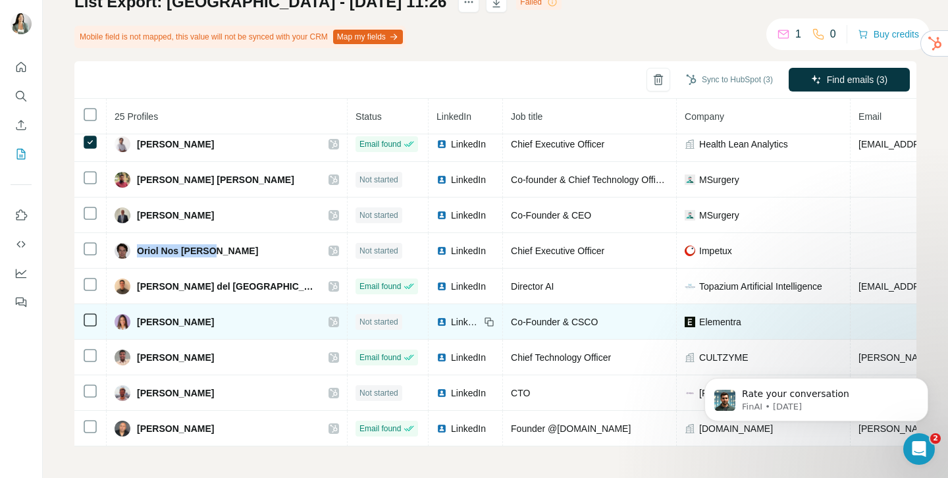
drag, startPoint x: 242, startPoint y: 319, endPoint x: 138, endPoint y: 319, distance: 104.7
click at [138, 319] on div "[PERSON_NAME]" at bounding box center [227, 322] width 225 height 16
click at [484, 321] on icon at bounding box center [489, 322] width 11 height 11
drag, startPoint x: 587, startPoint y: 319, endPoint x: 476, endPoint y: 323, distance: 110.7
click at [503, 323] on td "Co-Founder & CSCO" at bounding box center [590, 322] width 174 height 36
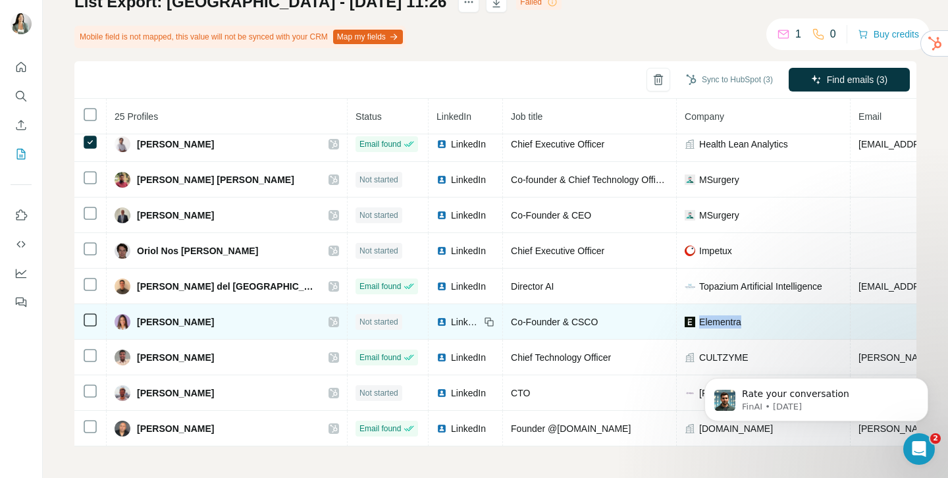
drag, startPoint x: 731, startPoint y: 325, endPoint x: 667, endPoint y: 327, distance: 63.9
click at [685, 327] on div "Elementra" at bounding box center [763, 321] width 157 height 13
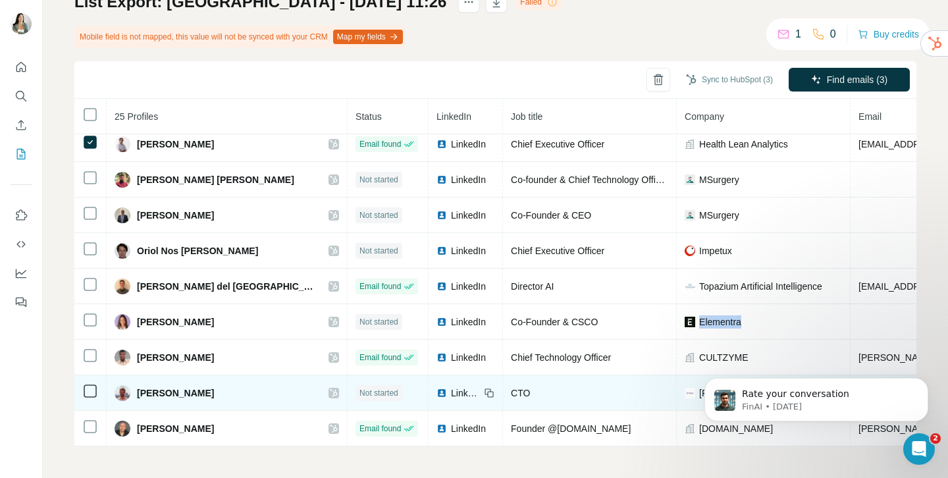
drag, startPoint x: 232, startPoint y: 396, endPoint x: 138, endPoint y: 393, distance: 94.2
click at [138, 393] on div "[PERSON_NAME]" at bounding box center [227, 393] width 225 height 16
click at [488, 391] on icon at bounding box center [491, 394] width 6 height 6
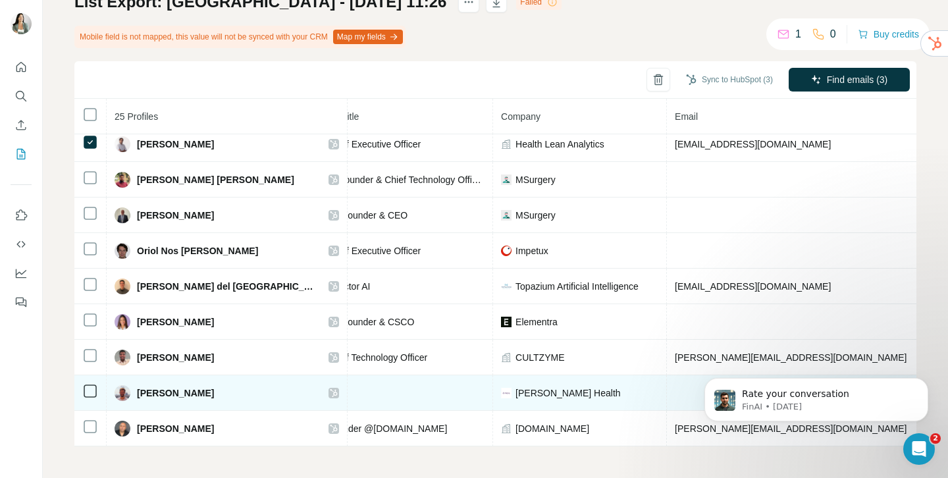
scroll to position [577, 192]
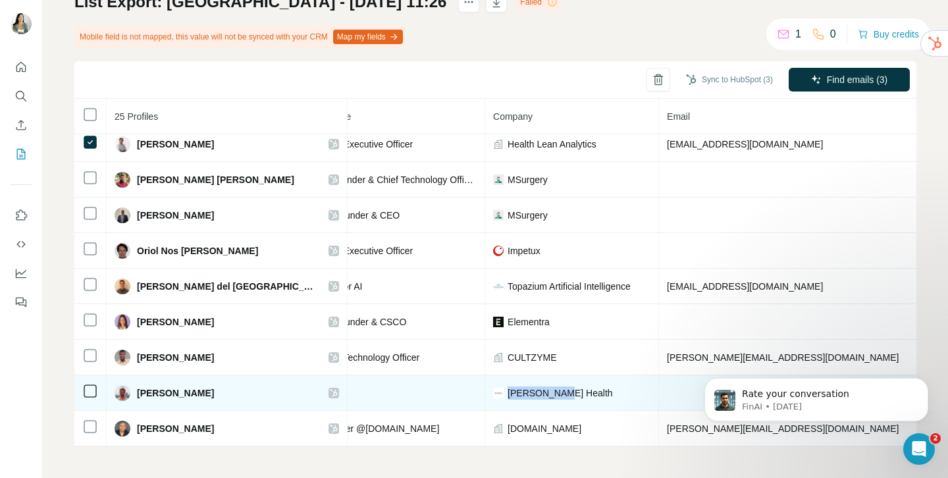
drag, startPoint x: 541, startPoint y: 396, endPoint x: 476, endPoint y: 398, distance: 64.6
click at [493, 398] on div "[PERSON_NAME] Health" at bounding box center [571, 393] width 157 height 13
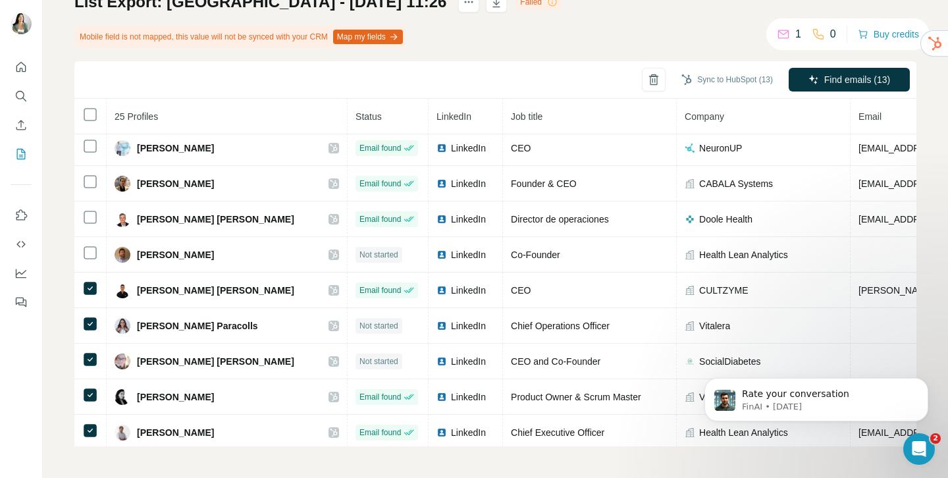
scroll to position [267, 0]
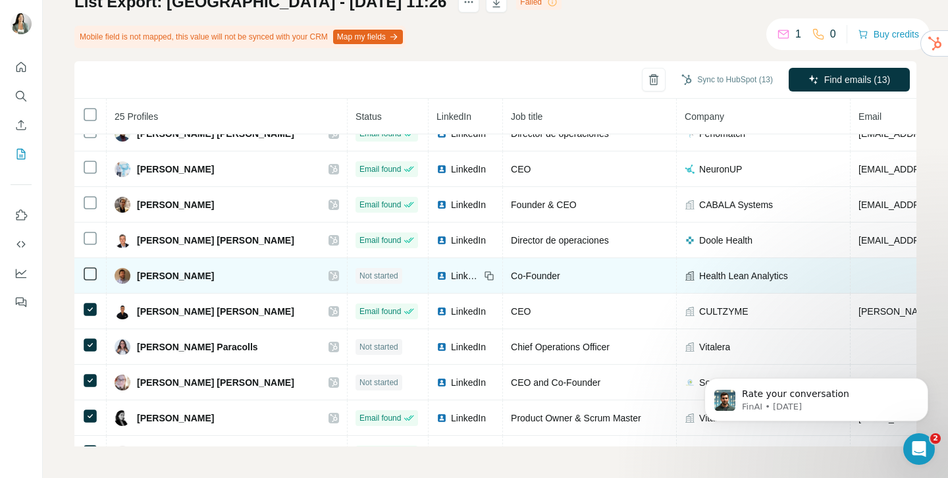
click at [94, 265] on td at bounding box center [90, 276] width 32 height 36
click at [82, 282] on td at bounding box center [90, 276] width 32 height 36
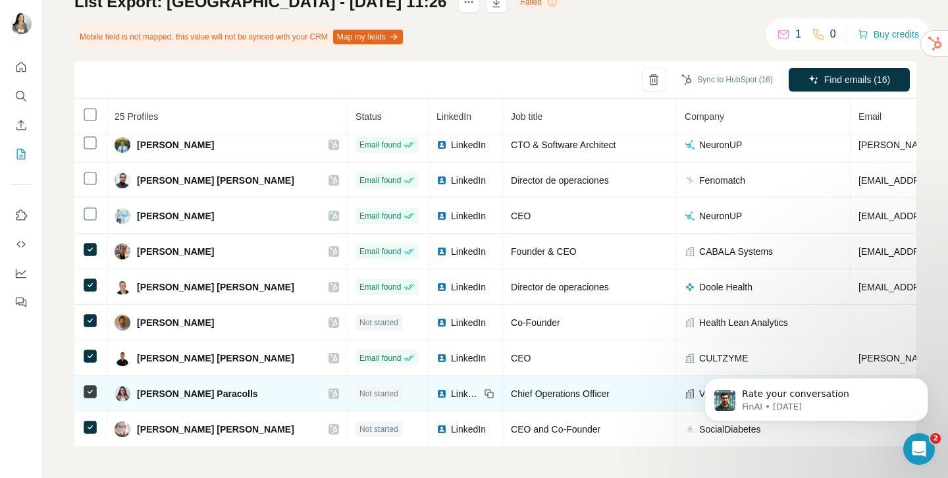
scroll to position [221, 0]
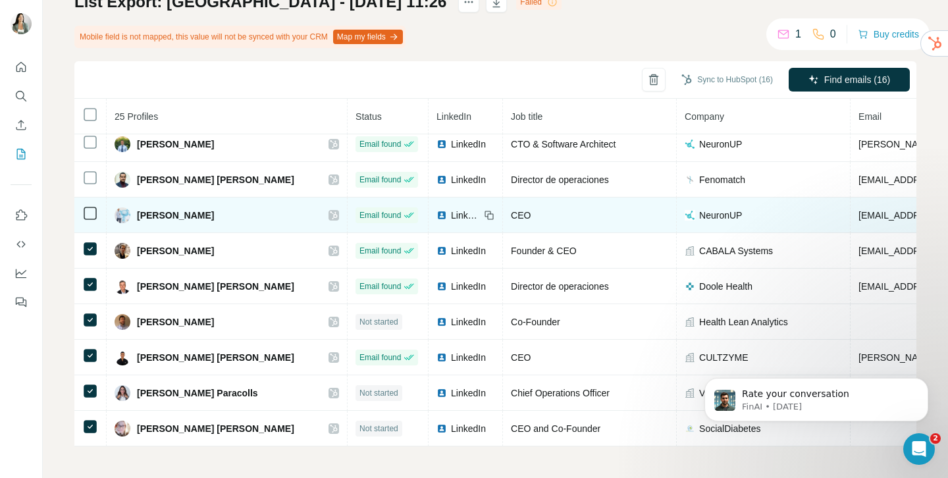
click at [82, 214] on icon at bounding box center [90, 213] width 16 height 16
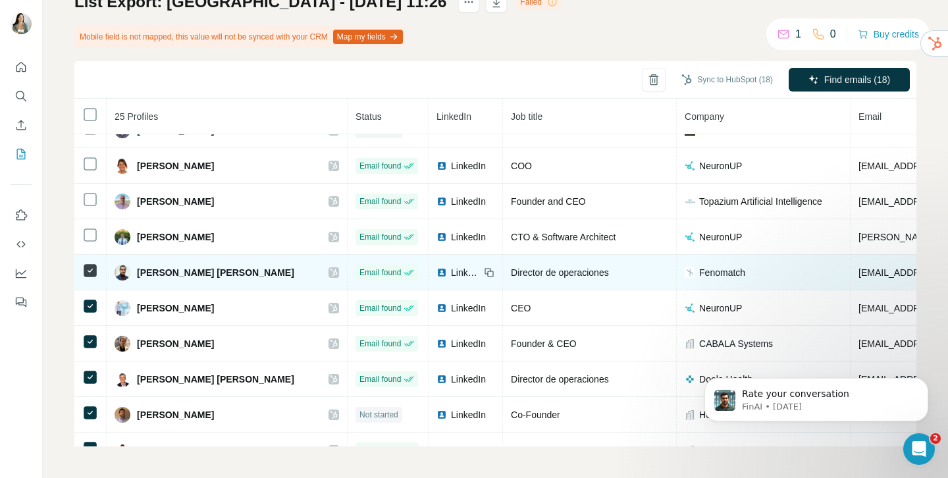
scroll to position [124, 0]
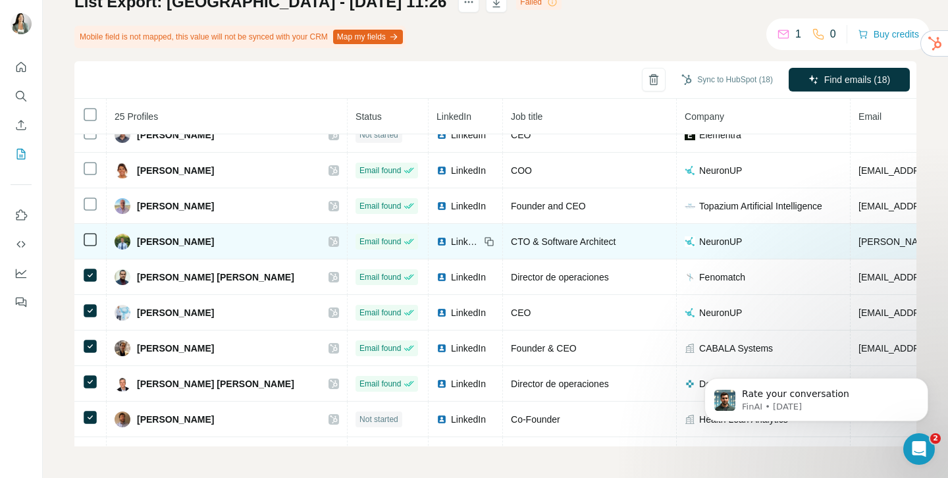
drag, startPoint x: 137, startPoint y: 242, endPoint x: 234, endPoint y: 250, distance: 97.7
click at [234, 250] on td "[PERSON_NAME]" at bounding box center [227, 242] width 241 height 36
click at [484, 243] on icon at bounding box center [489, 241] width 11 height 11
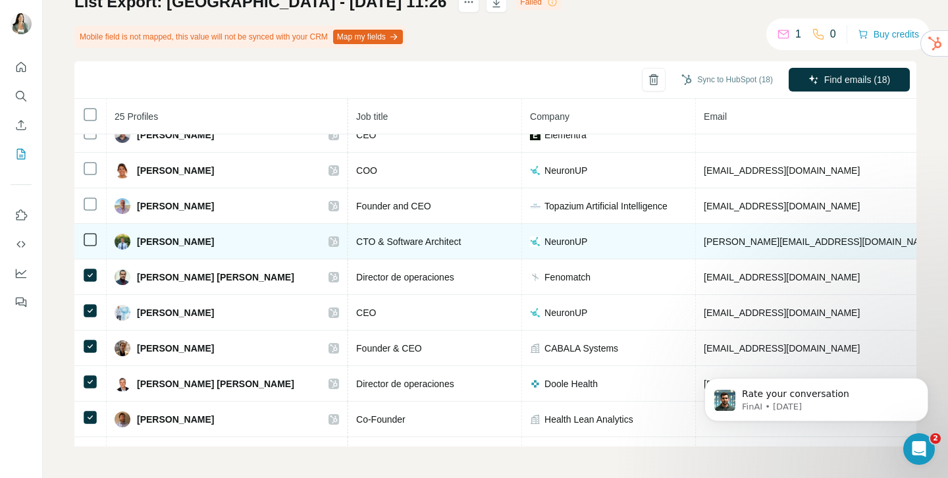
scroll to position [124, 157]
drag, startPoint x: 564, startPoint y: 250, endPoint x: 508, endPoint y: 244, distance: 56.9
click at [520, 244] on td "NeuronUP" at bounding box center [607, 242] width 174 height 36
drag, startPoint x: 775, startPoint y: 240, endPoint x: 667, endPoint y: 241, distance: 107.4
click at [694, 241] on td "[PERSON_NAME][EMAIL_ADDRESS][DOMAIN_NAME]" at bounding box center [856, 242] width 325 height 36
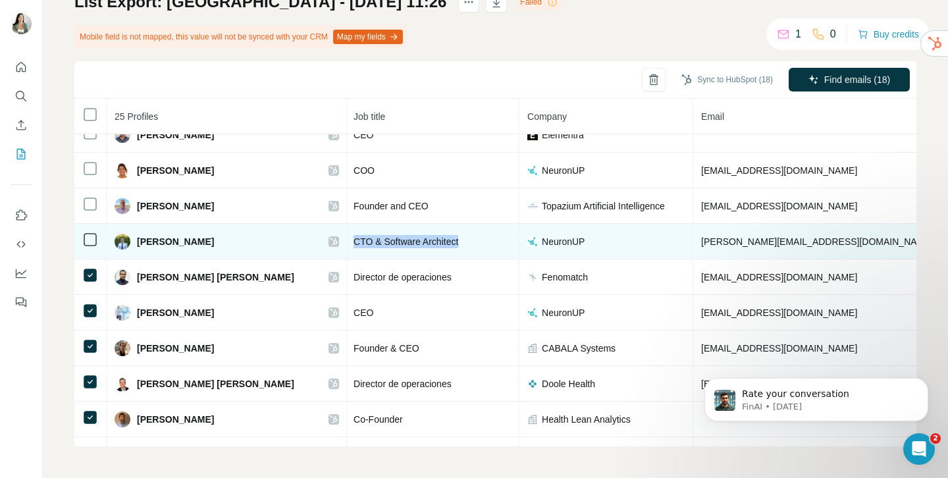
drag, startPoint x: 443, startPoint y: 240, endPoint x: 320, endPoint y: 241, distance: 123.2
click at [354, 241] on div "CTO & Software Architect" at bounding box center [432, 241] width 157 height 13
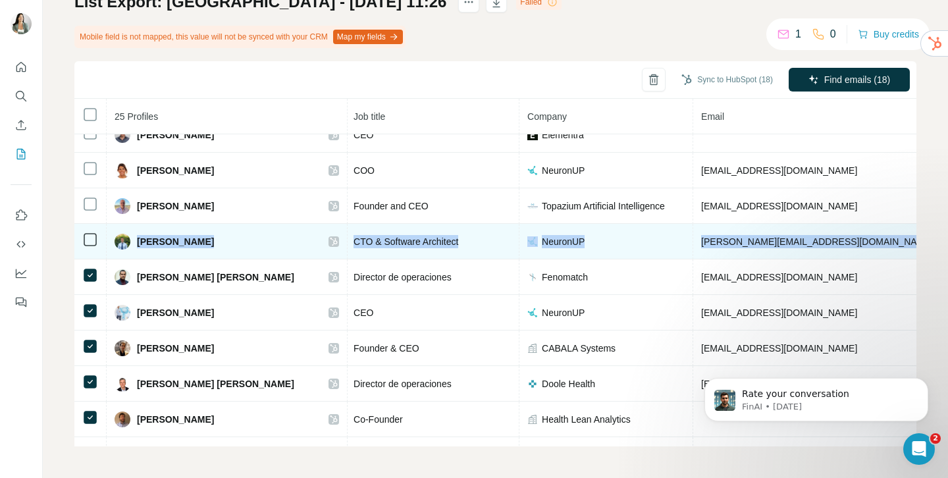
drag, startPoint x: 134, startPoint y: 238, endPoint x: 834, endPoint y: 256, distance: 700.3
click at [834, 256] on tr "[PERSON_NAME] Email found LinkedIn CTO & Software Architect NeuronUP [PERSON_NA…" at bounding box center [666, 242] width 1498 height 36
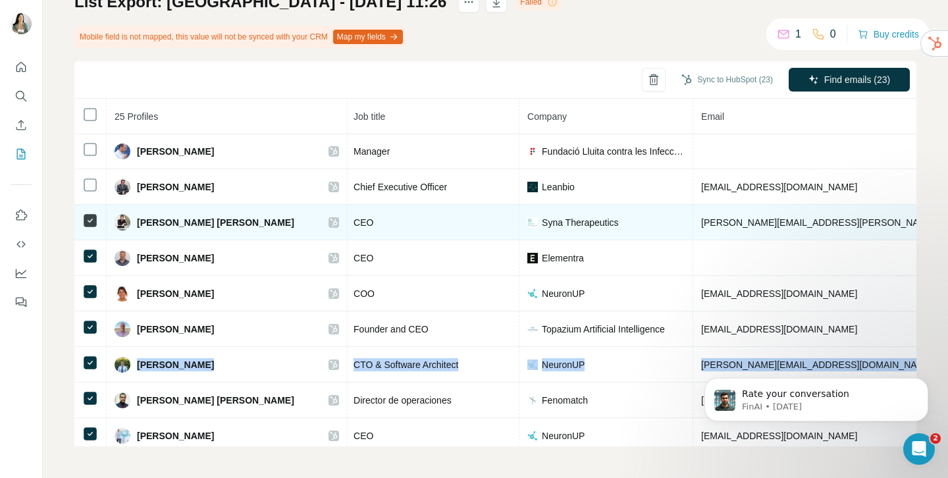
scroll to position [0, 157]
